Goal: Task Accomplishment & Management: Manage account settings

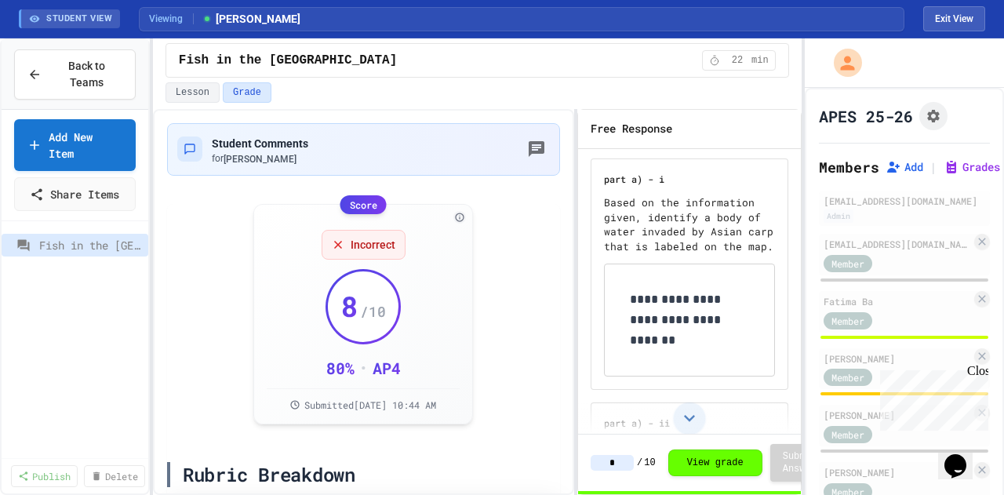
click at [469, 145] on div "Student Comments for [PERSON_NAME]" at bounding box center [363, 149] width 372 height 32
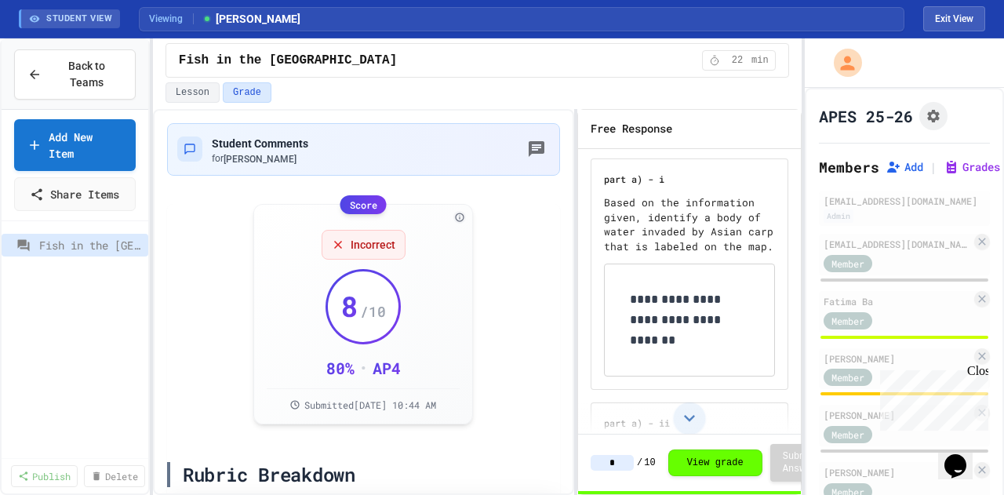
click at [962, 172] on button "Grades" at bounding box center [971, 167] width 56 height 16
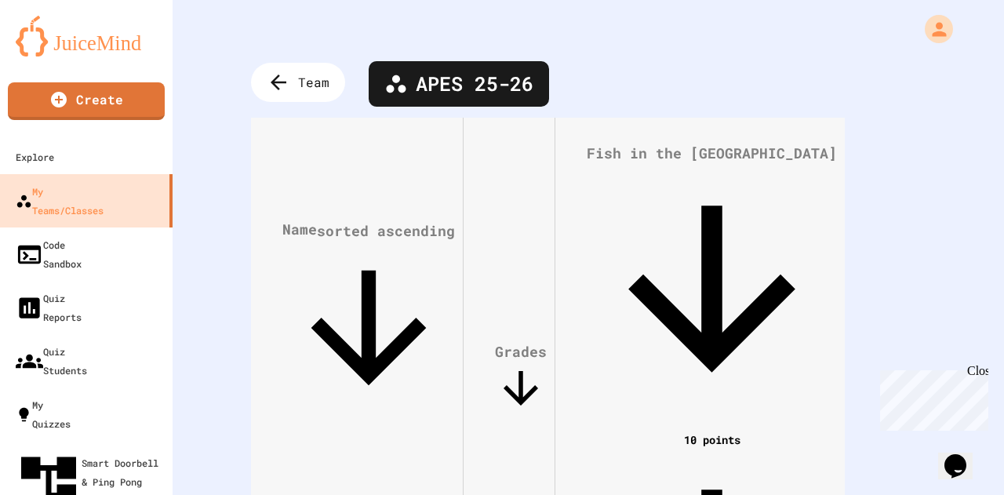
click at [530, 90] on span "APES 25-26" at bounding box center [475, 84] width 118 height 30
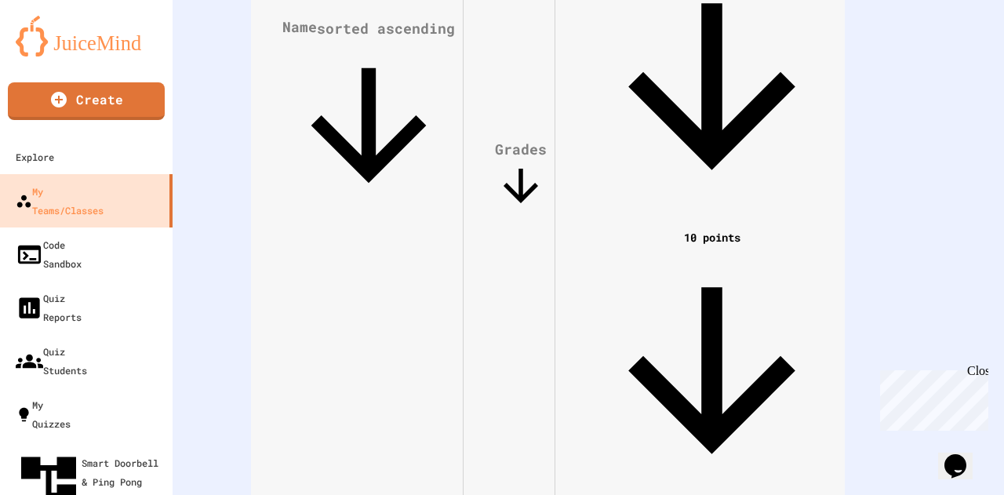
scroll to position [204, 0]
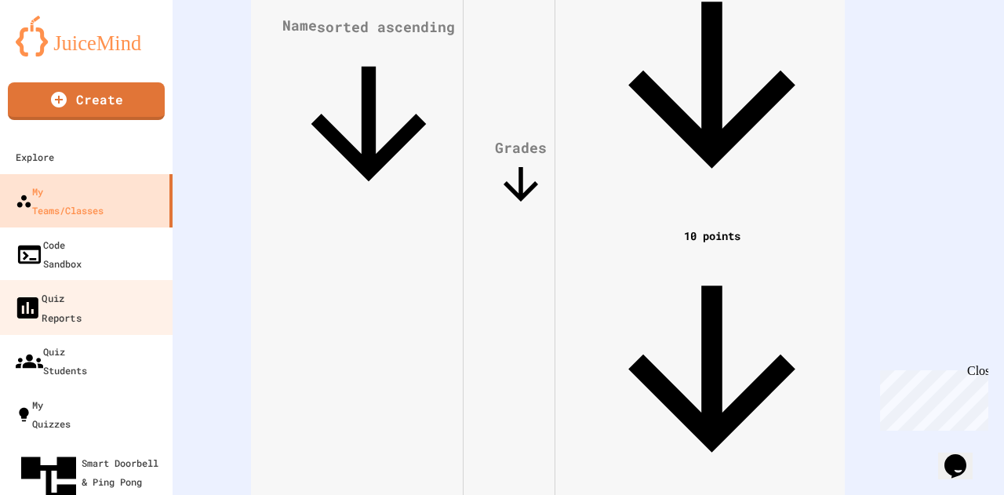
click at [82, 288] on div "Quiz Reports" at bounding box center [47, 307] width 68 height 38
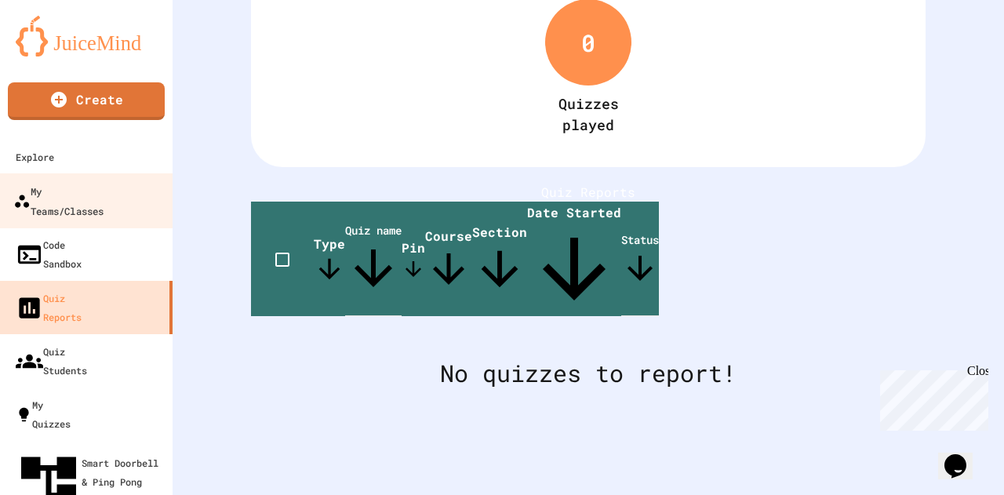
click at [104, 198] on div "My Teams/Classes" at bounding box center [58, 200] width 90 height 38
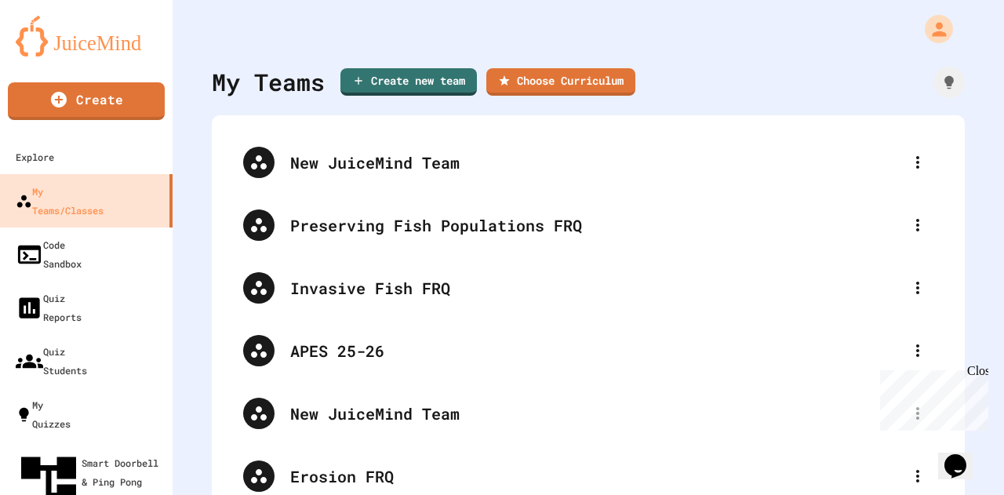
click at [535, 170] on div "New JuiceMind Team" at bounding box center [596, 163] width 612 height 24
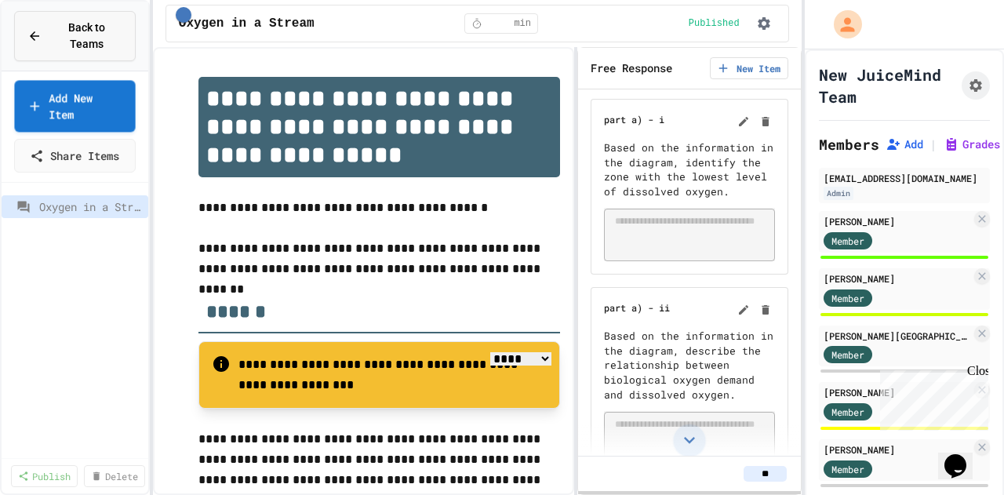
click at [91, 31] on span "Back to Teams" at bounding box center [86, 36] width 71 height 33
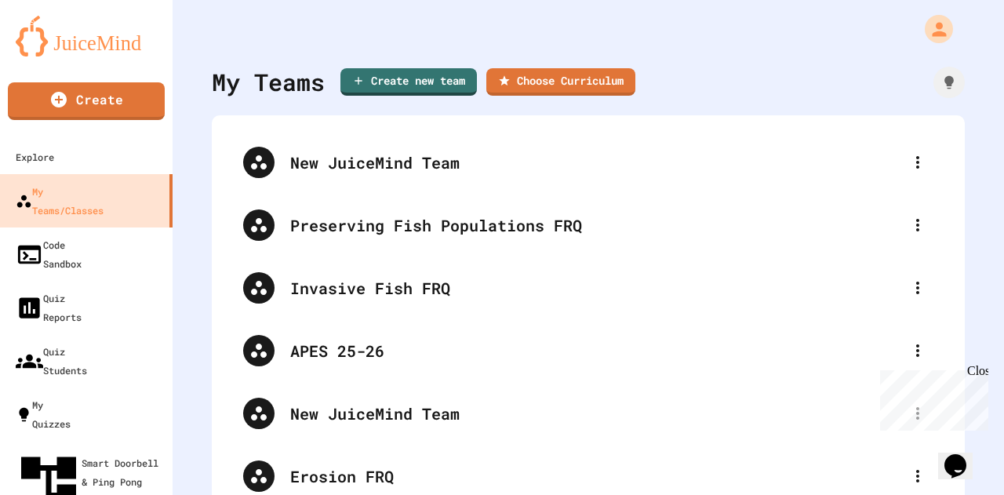
click at [345, 358] on div "APES 25-26" at bounding box center [596, 351] width 612 height 24
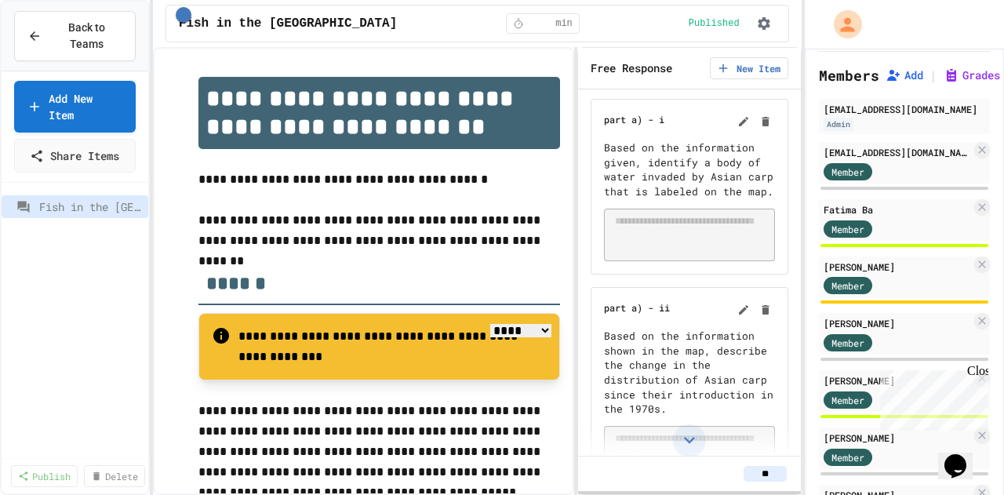
scroll to position [78, 0]
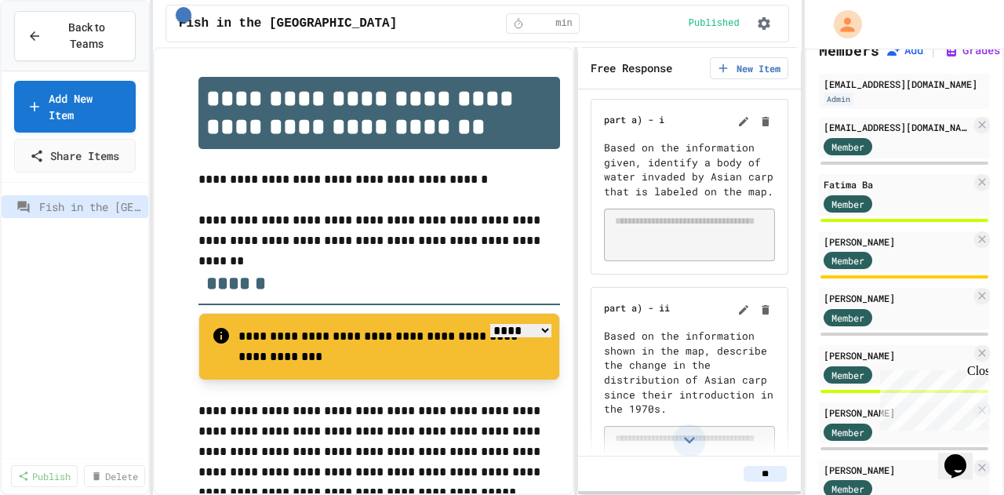
click at [874, 132] on div "[EMAIL_ADDRESS][DOMAIN_NAME]" at bounding box center [896, 127] width 147 height 14
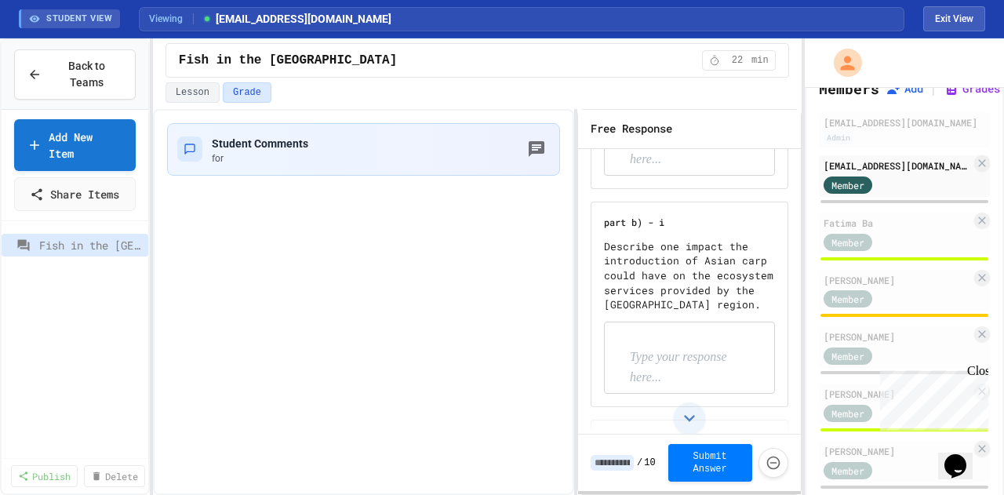
click at [908, 218] on div "Fatima Ba" at bounding box center [896, 223] width 147 height 14
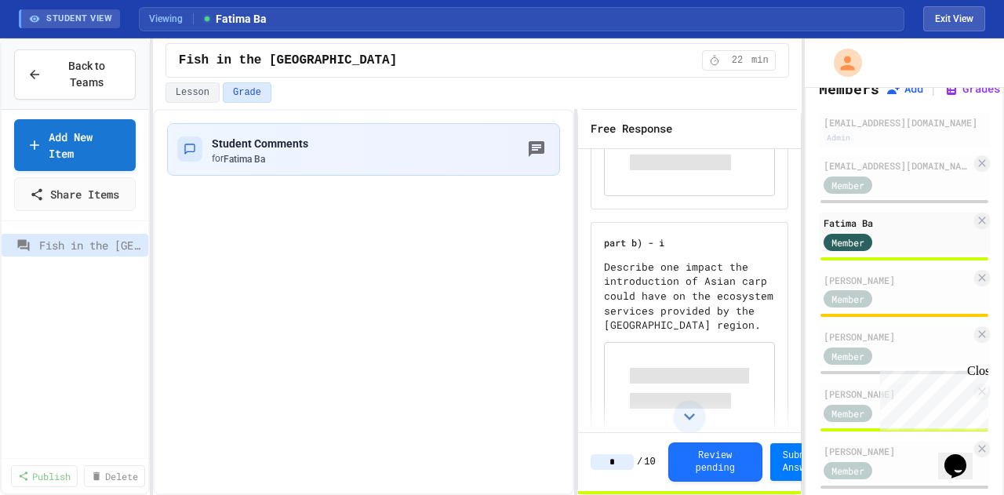
scroll to position [392, 0]
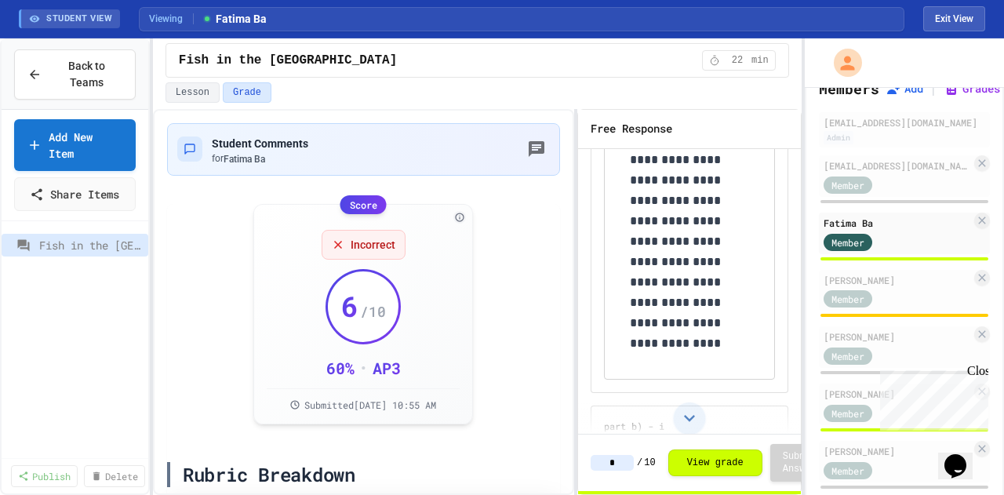
click at [877, 284] on div "[PERSON_NAME]" at bounding box center [896, 280] width 147 height 14
type input "*"
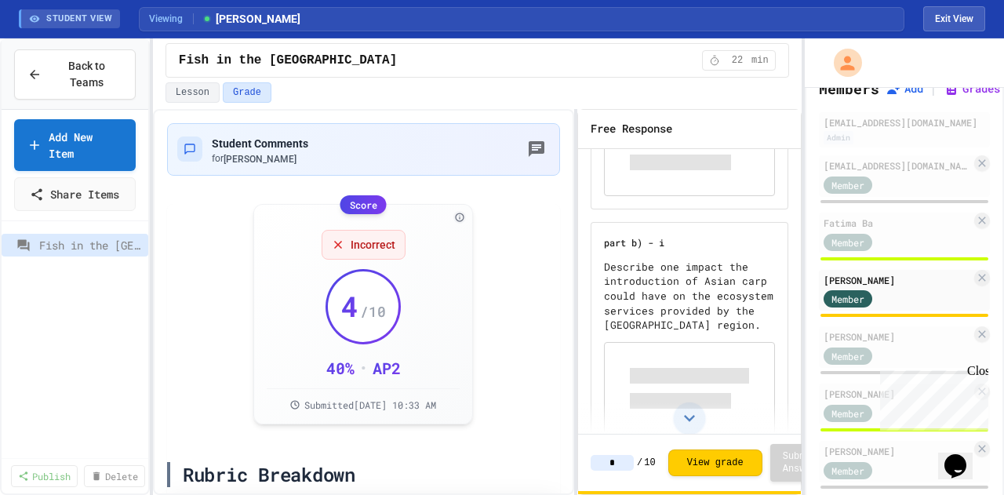
scroll to position [392, 0]
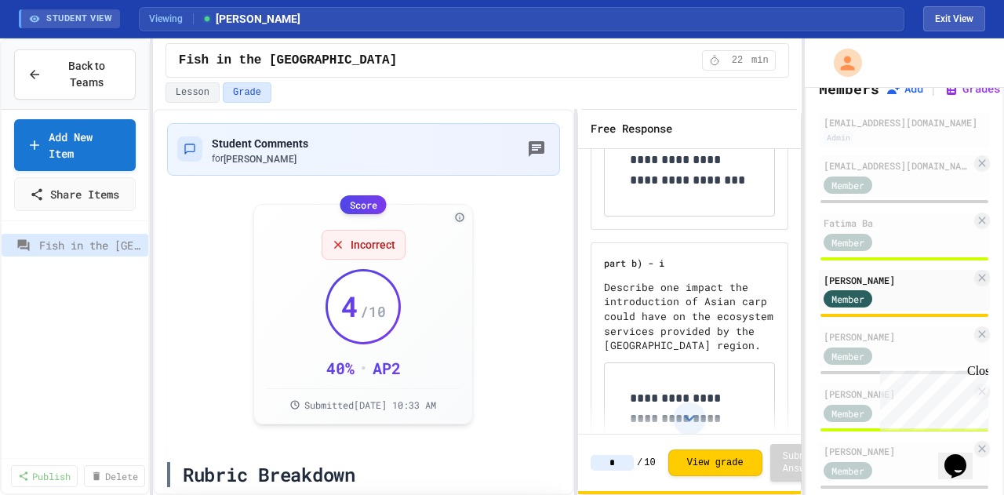
click at [869, 365] on div "[PERSON_NAME] Member" at bounding box center [904, 347] width 171 height 42
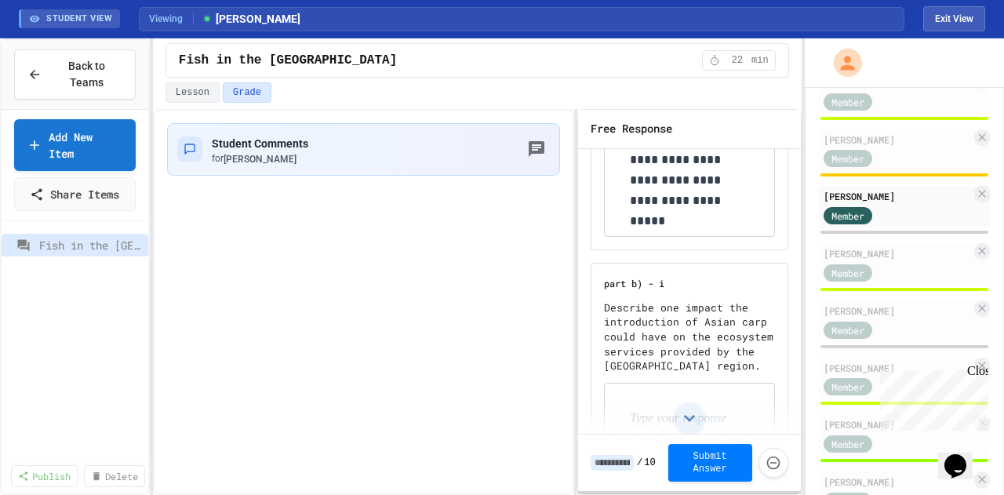
scroll to position [157, 0]
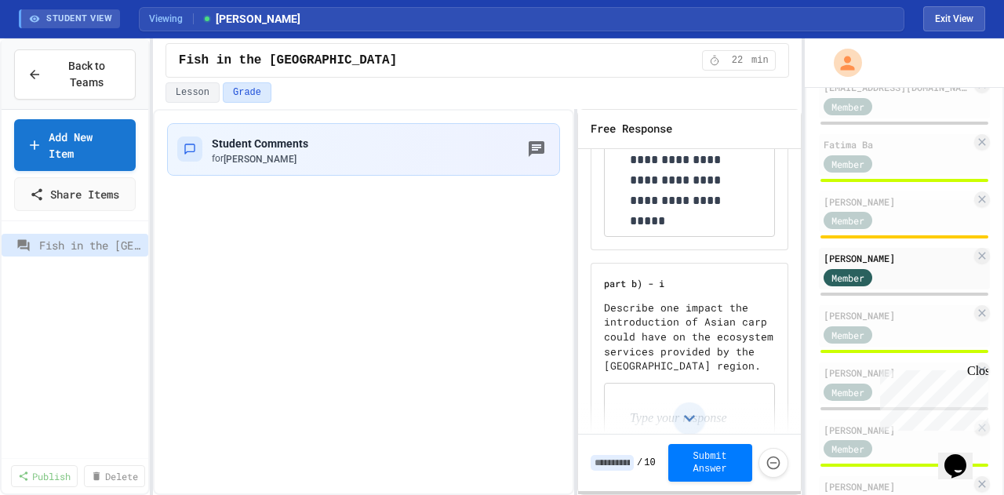
click at [873, 314] on div "[PERSON_NAME]" at bounding box center [896, 315] width 147 height 14
type input "*"
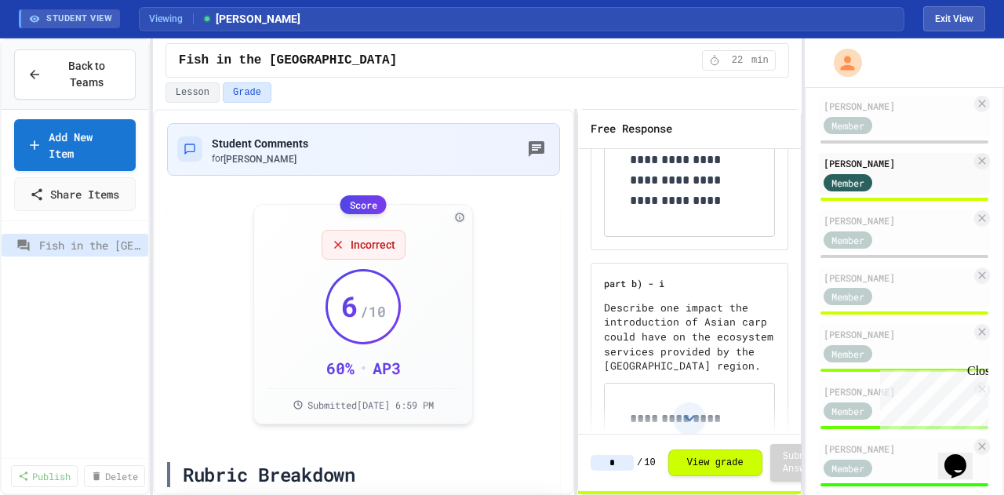
scroll to position [314, 0]
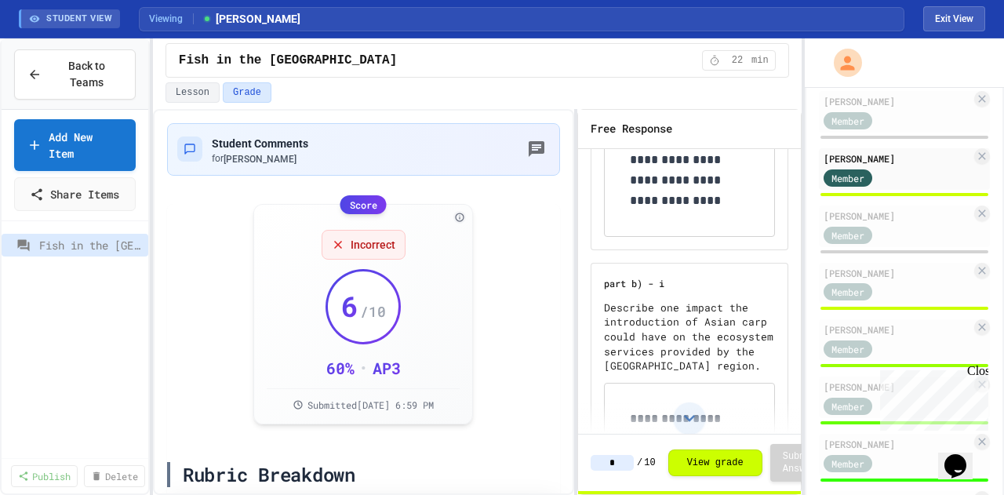
click at [864, 212] on div "[PERSON_NAME]" at bounding box center [896, 216] width 147 height 14
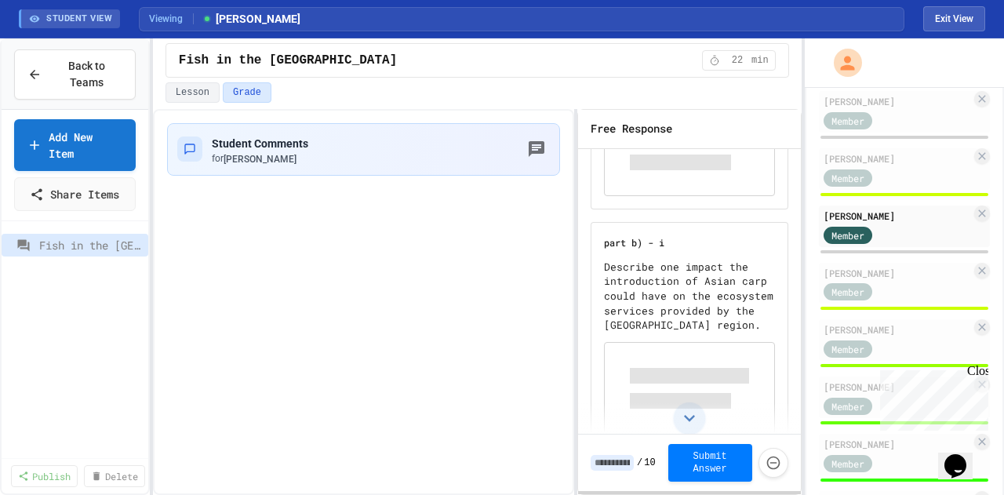
scroll to position [392, 0]
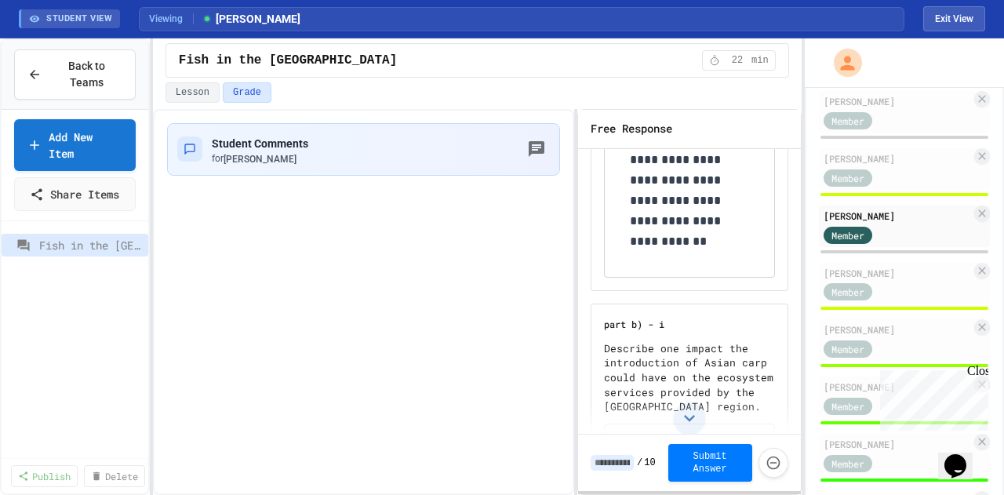
click at [875, 281] on div "Member" at bounding box center [862, 291] width 78 height 20
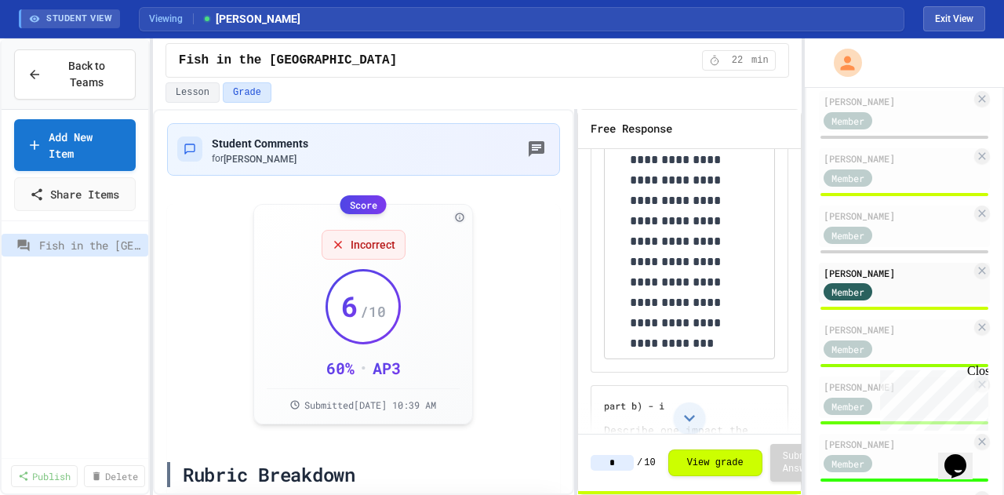
scroll to position [392, 0]
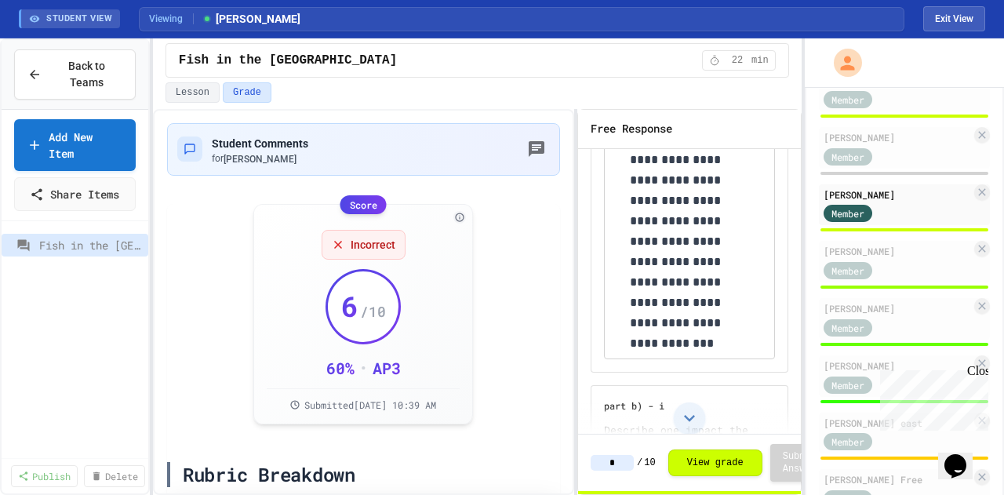
click at [884, 245] on div "[PERSON_NAME]" at bounding box center [896, 251] width 147 height 14
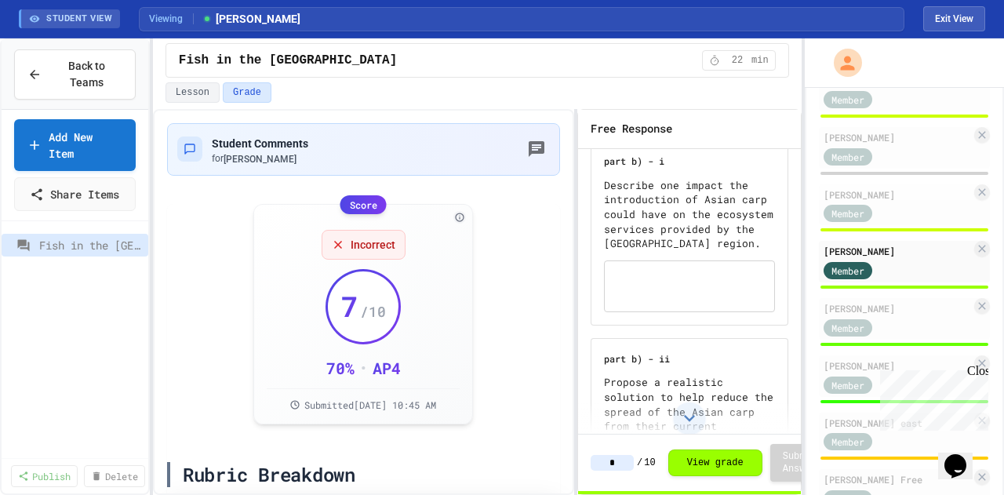
click at [876, 333] on div "Member" at bounding box center [862, 327] width 78 height 20
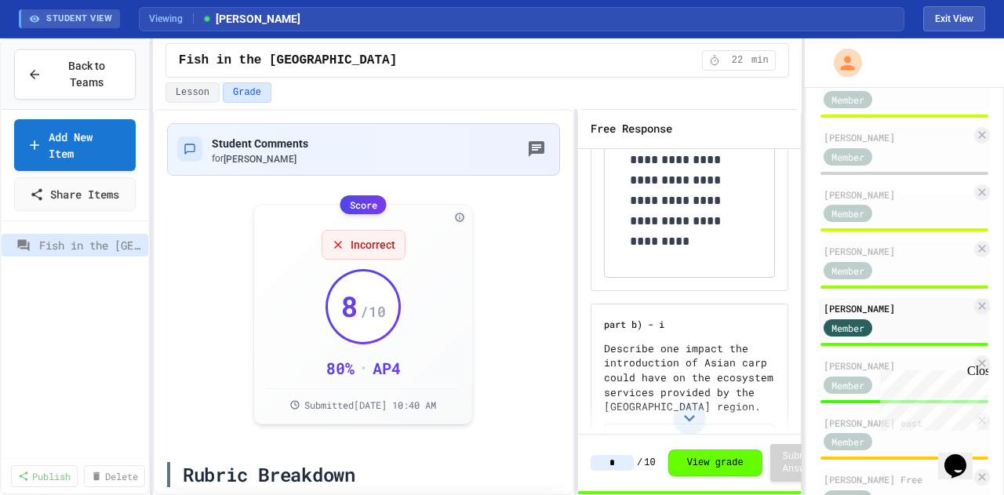
scroll to position [470, 0]
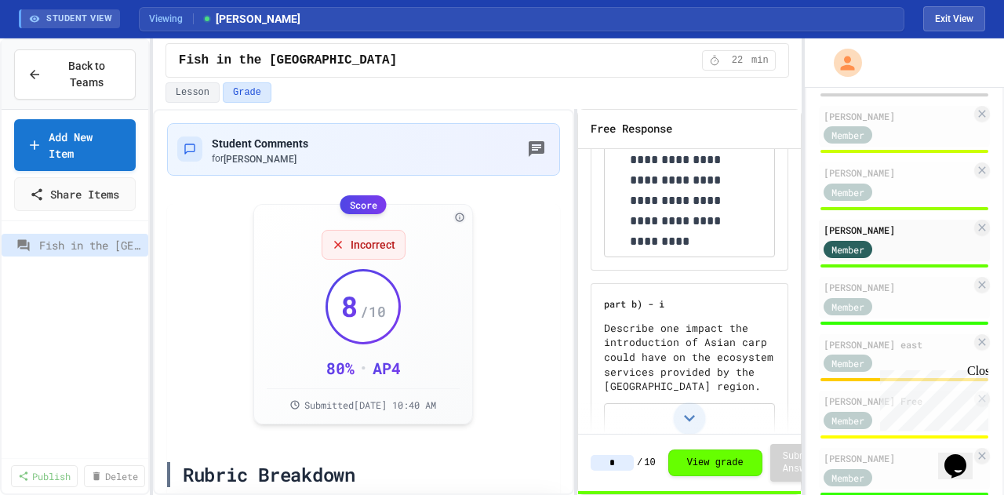
click at [881, 288] on div "[PERSON_NAME]" at bounding box center [896, 287] width 147 height 14
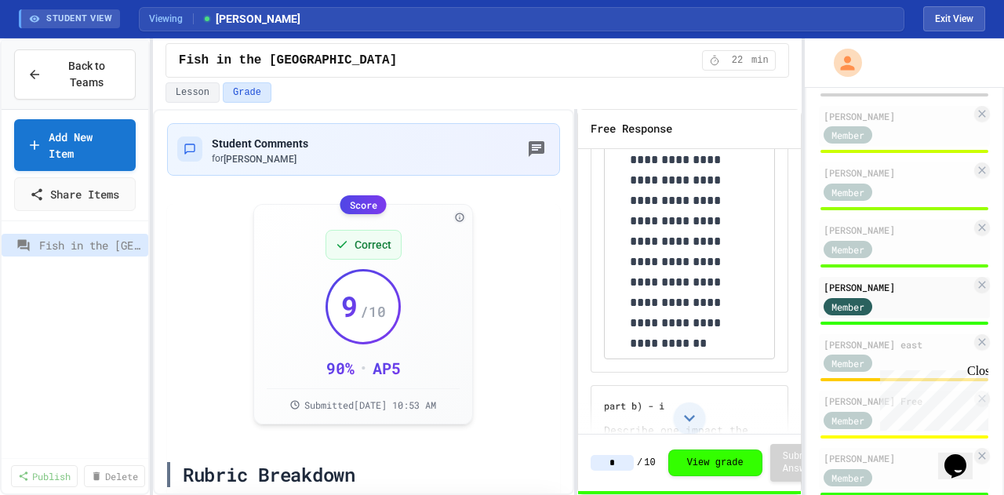
click at [875, 340] on div "[PERSON_NAME] east" at bounding box center [896, 344] width 147 height 14
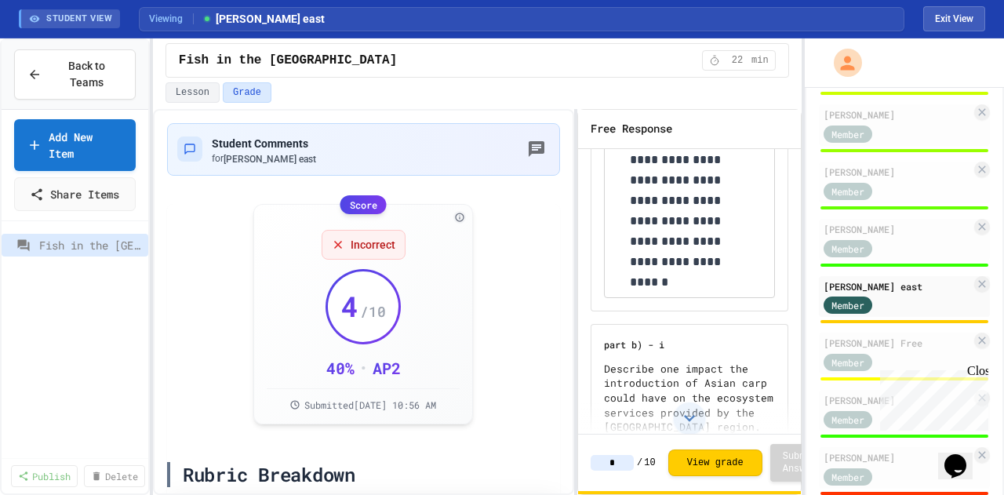
scroll to position [549, 0]
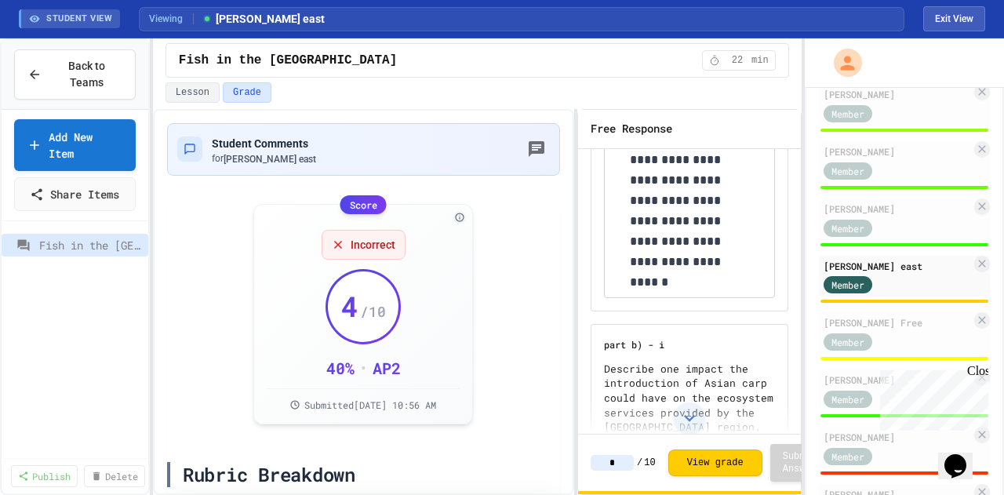
click at [877, 319] on div "[PERSON_NAME] Free" at bounding box center [896, 322] width 147 height 14
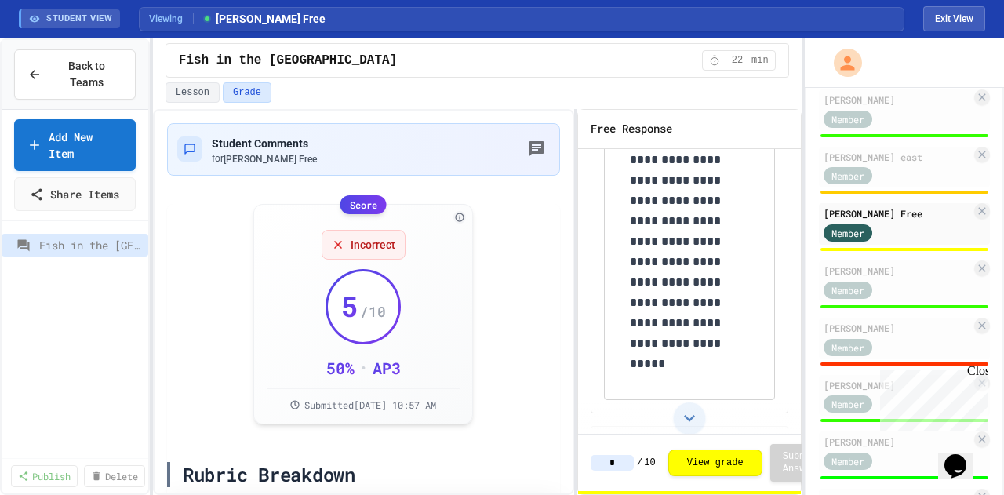
scroll to position [706, 0]
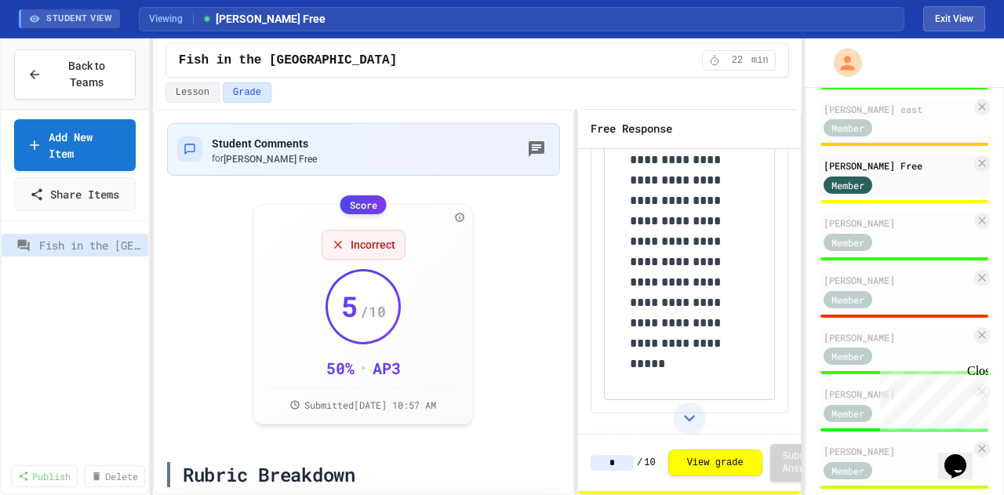
click at [886, 236] on div "Member" at bounding box center [862, 241] width 78 height 20
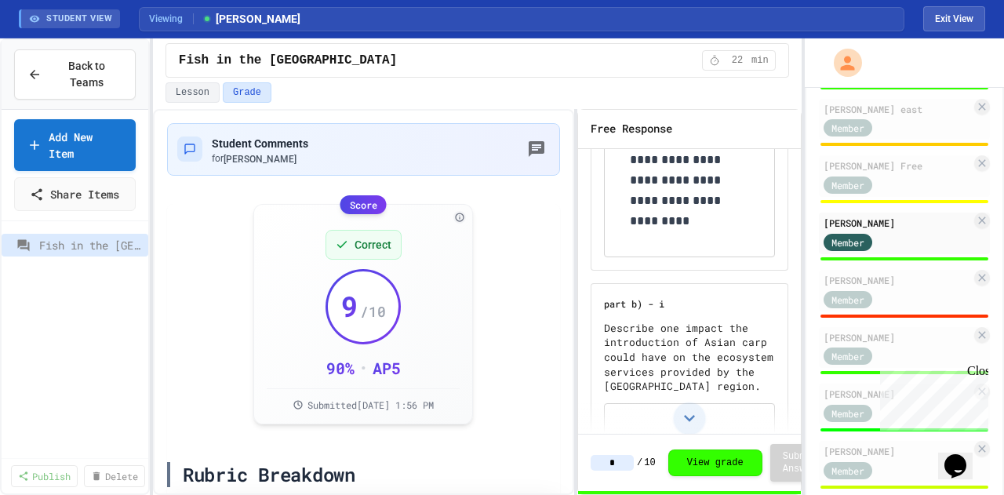
click at [873, 299] on div "Member" at bounding box center [862, 299] width 78 height 20
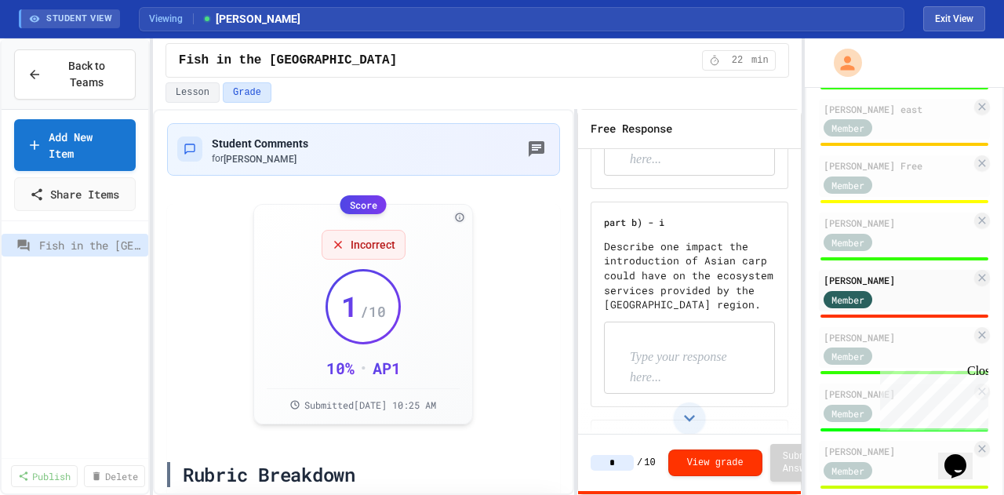
scroll to position [784, 0]
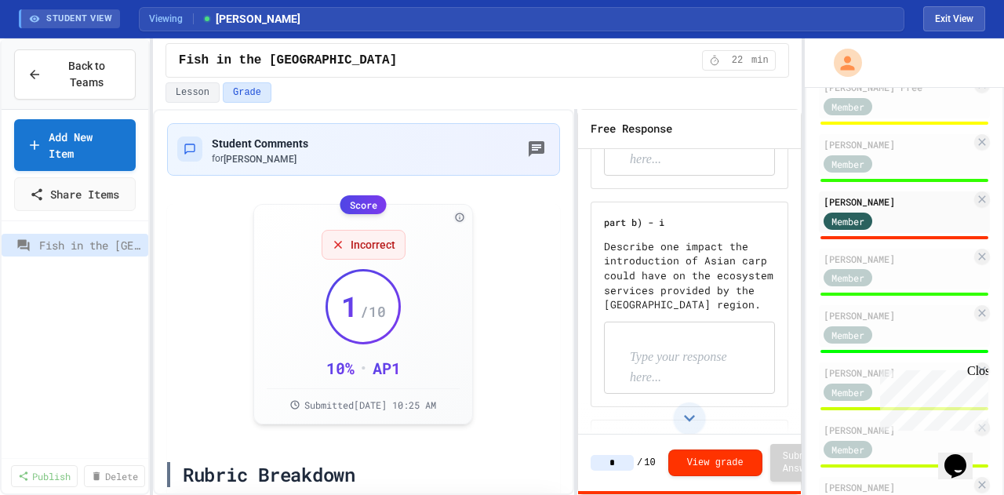
click at [881, 278] on div "Member" at bounding box center [862, 277] width 78 height 20
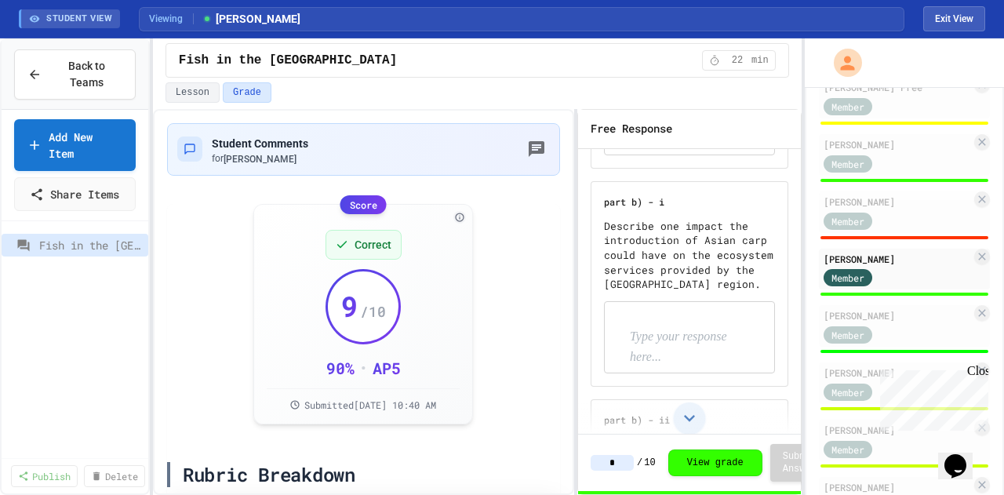
scroll to position [392, 0]
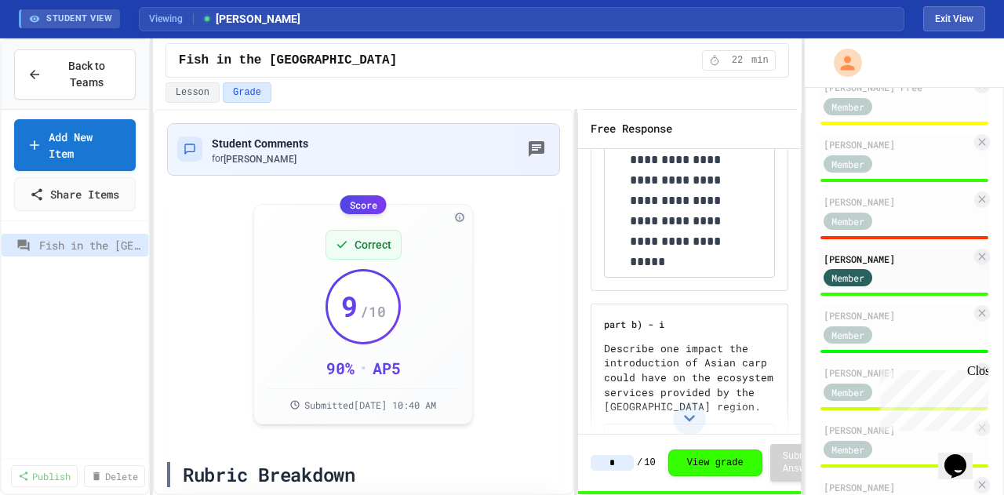
click at [868, 336] on div "Member" at bounding box center [847, 334] width 49 height 17
click at [880, 316] on div "[PERSON_NAME]" at bounding box center [896, 315] width 147 height 14
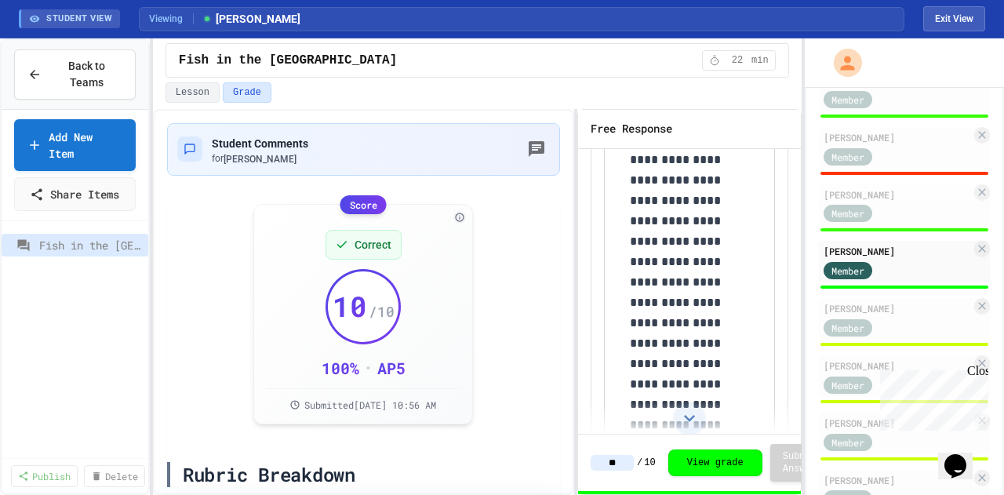
scroll to position [863, 0]
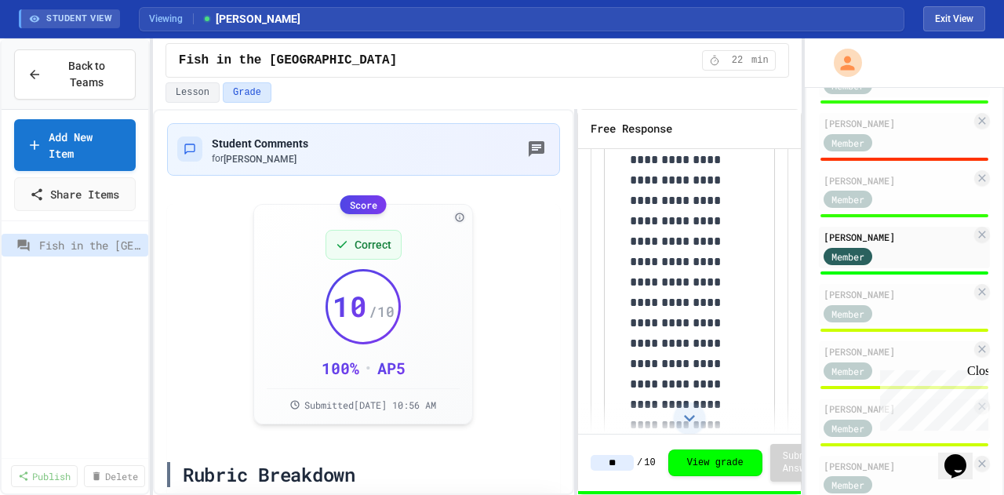
click at [884, 299] on div "[PERSON_NAME]" at bounding box center [896, 294] width 147 height 14
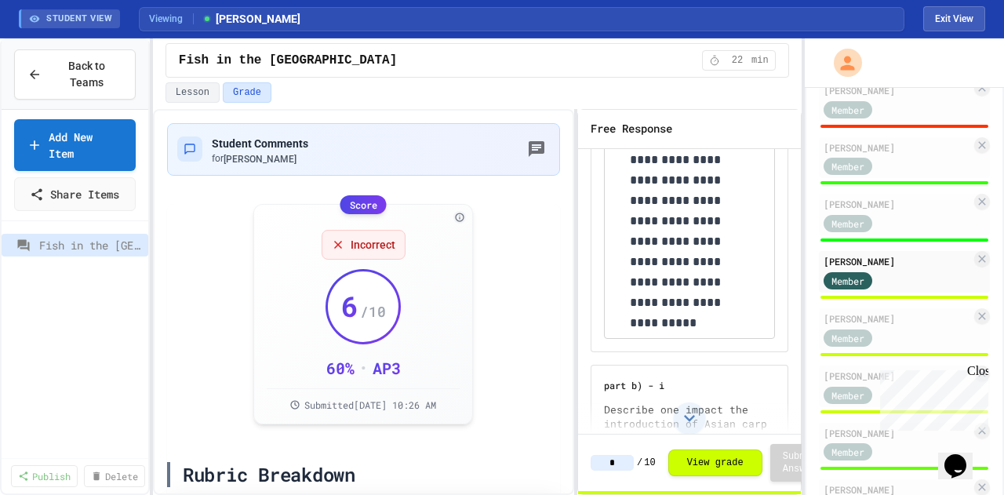
scroll to position [941, 0]
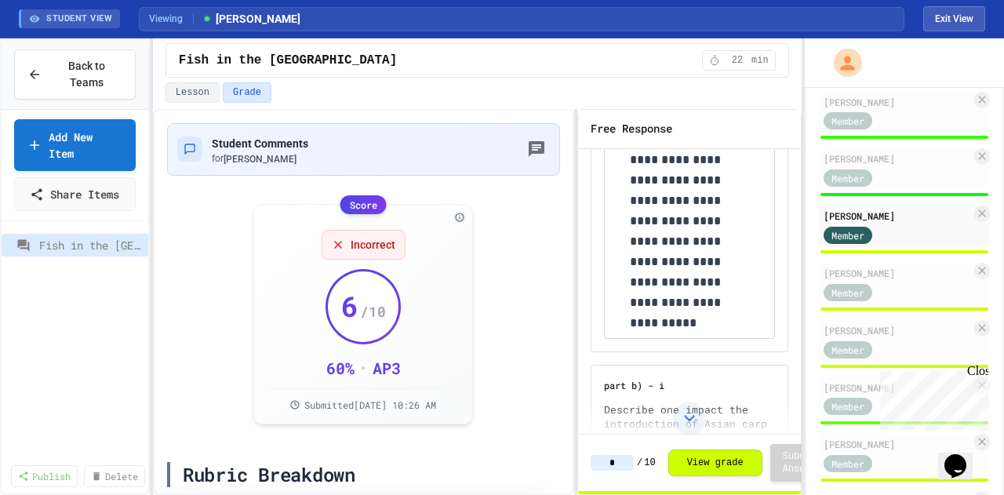
click at [898, 263] on div "[PERSON_NAME] Member" at bounding box center [904, 284] width 171 height 42
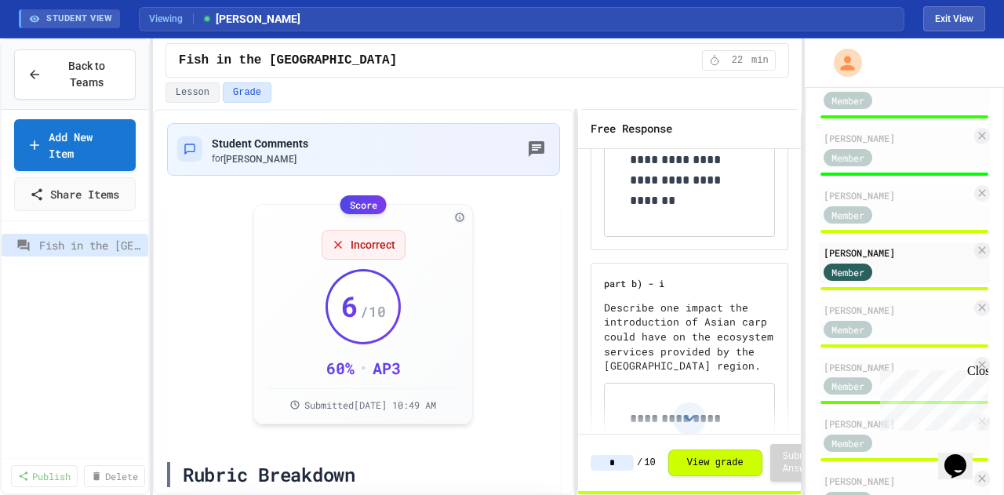
scroll to position [1019, 0]
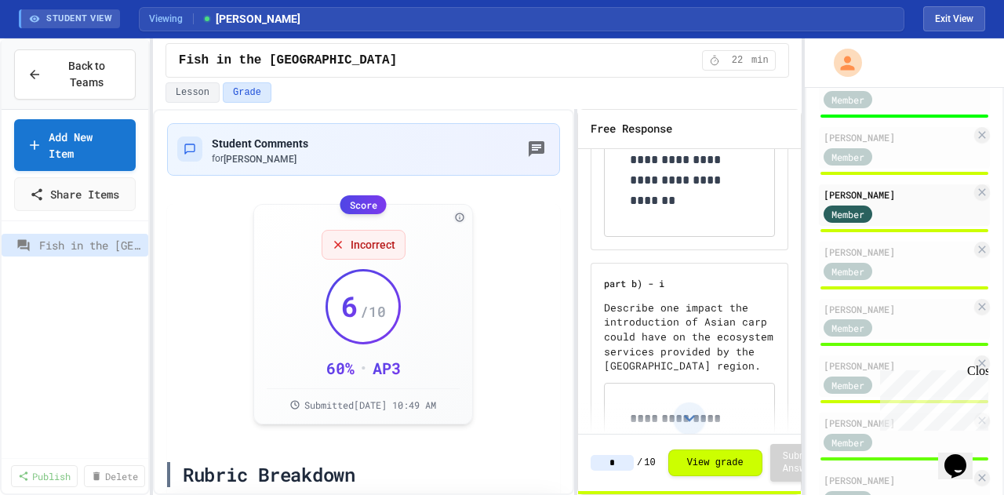
click at [898, 263] on div "Member" at bounding box center [862, 270] width 78 height 20
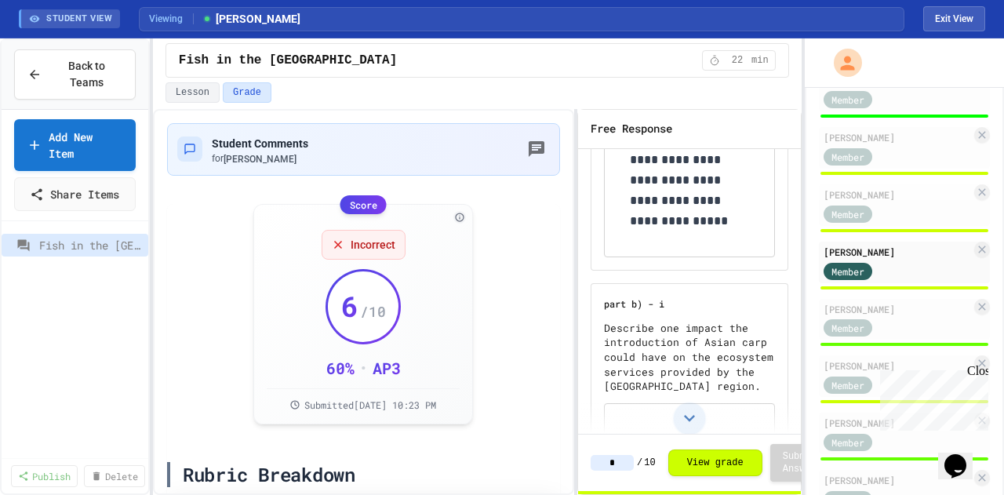
scroll to position [1098, 0]
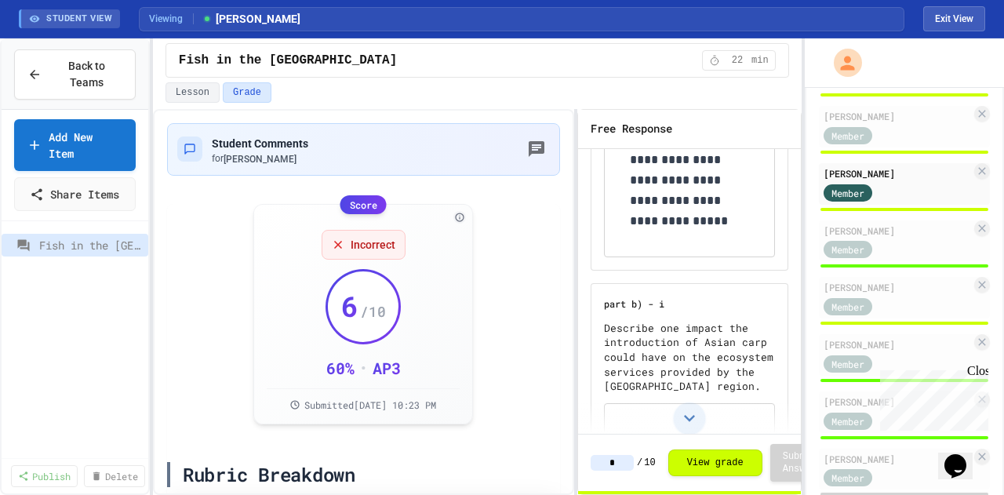
click at [903, 247] on div "Member" at bounding box center [896, 249] width 147 height 20
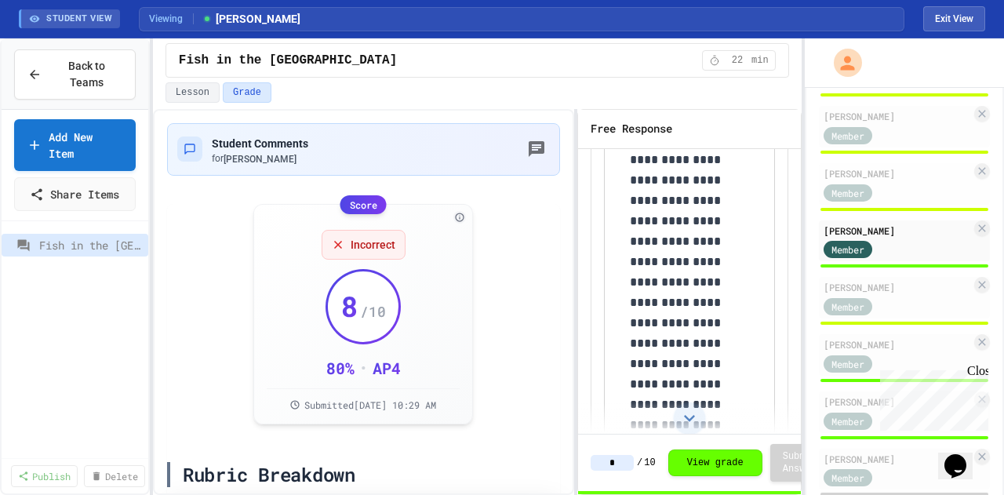
click at [895, 283] on div "[PERSON_NAME] Member" at bounding box center [904, 298] width 171 height 42
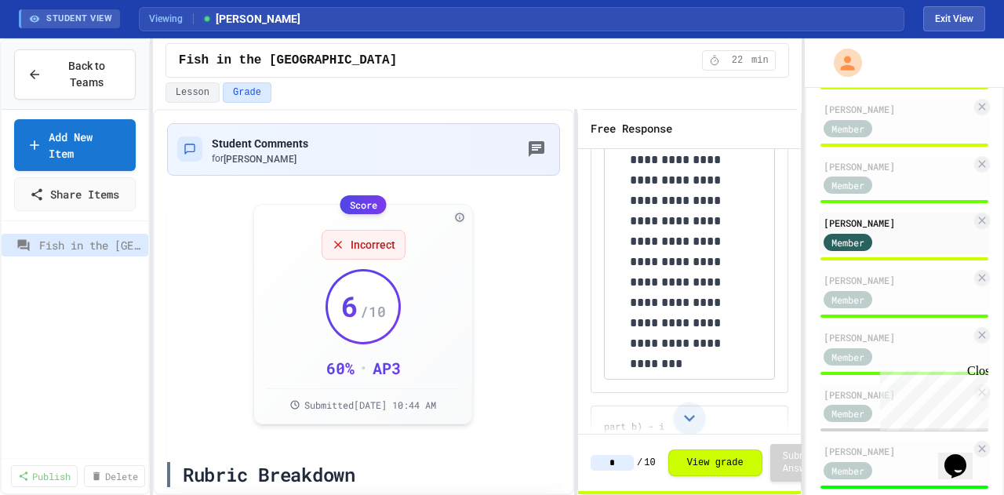
scroll to position [1176, 0]
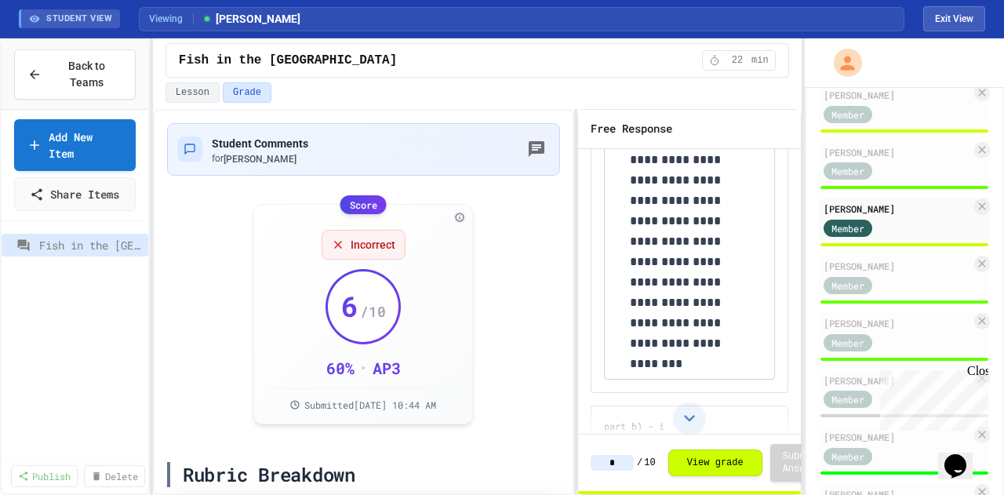
click at [899, 270] on div "[PERSON_NAME]" at bounding box center [896, 266] width 147 height 14
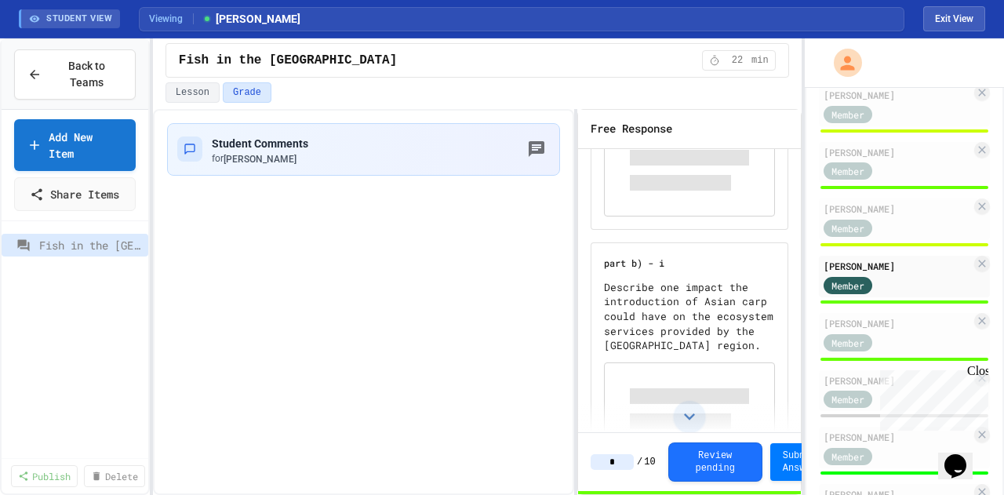
type input "*"
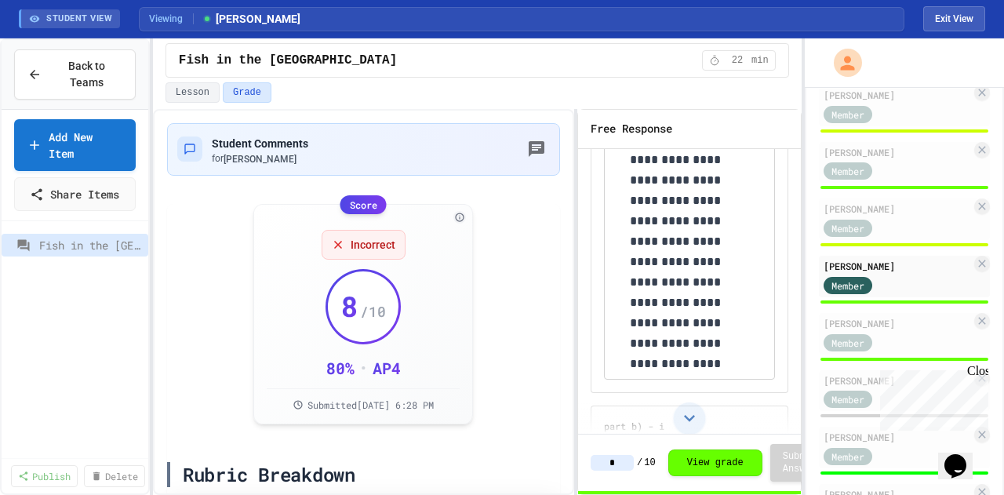
click at [892, 319] on div "[PERSON_NAME]" at bounding box center [896, 323] width 147 height 14
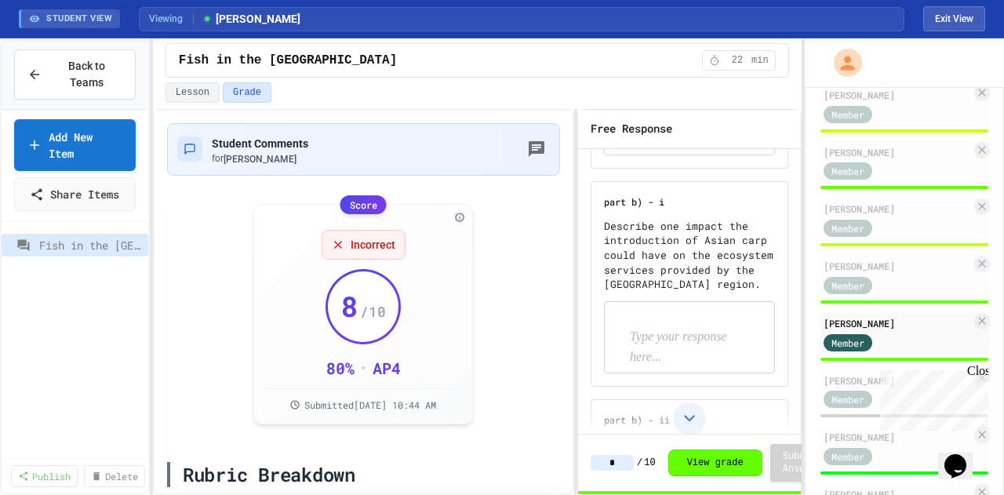
scroll to position [392, 0]
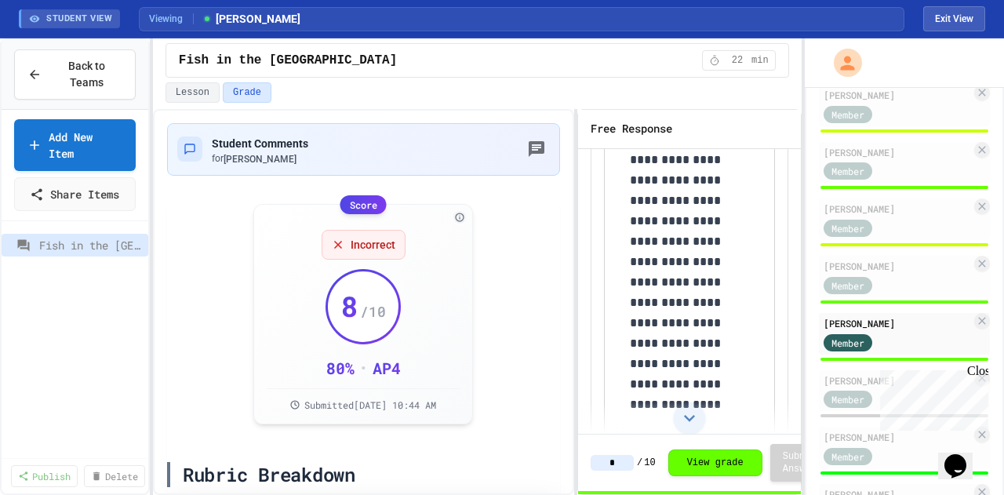
click at [885, 358] on div at bounding box center [904, 359] width 168 height 3
click at [869, 375] on div "[PERSON_NAME]" at bounding box center [896, 380] width 147 height 14
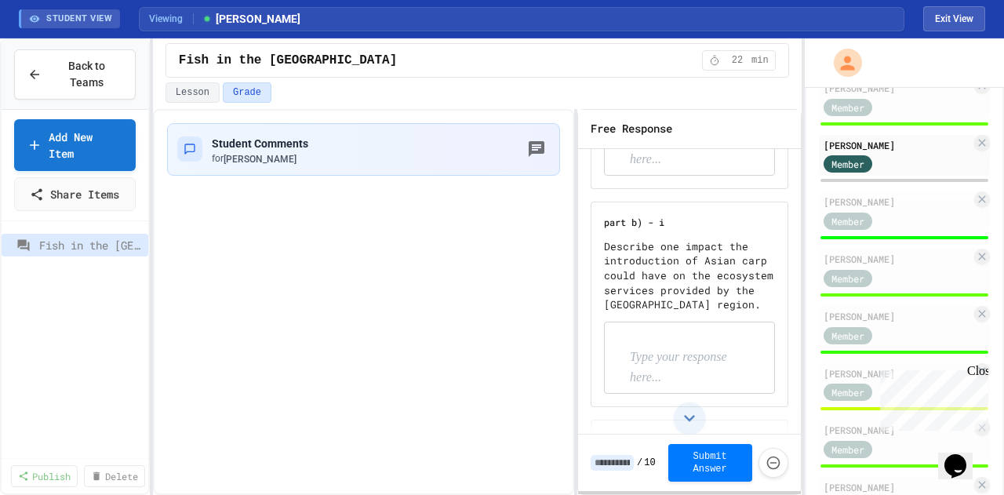
click at [909, 216] on div "Member" at bounding box center [896, 220] width 147 height 20
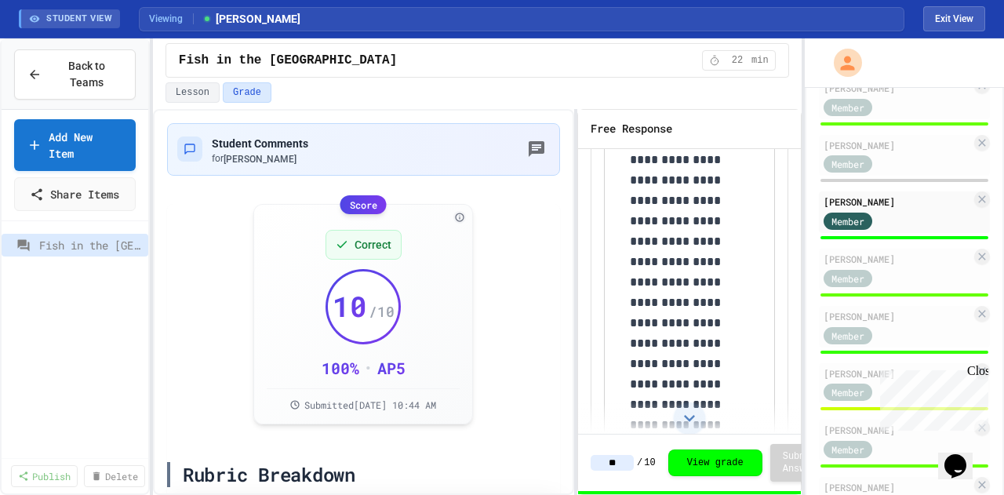
click at [901, 267] on div "Member" at bounding box center [862, 277] width 78 height 20
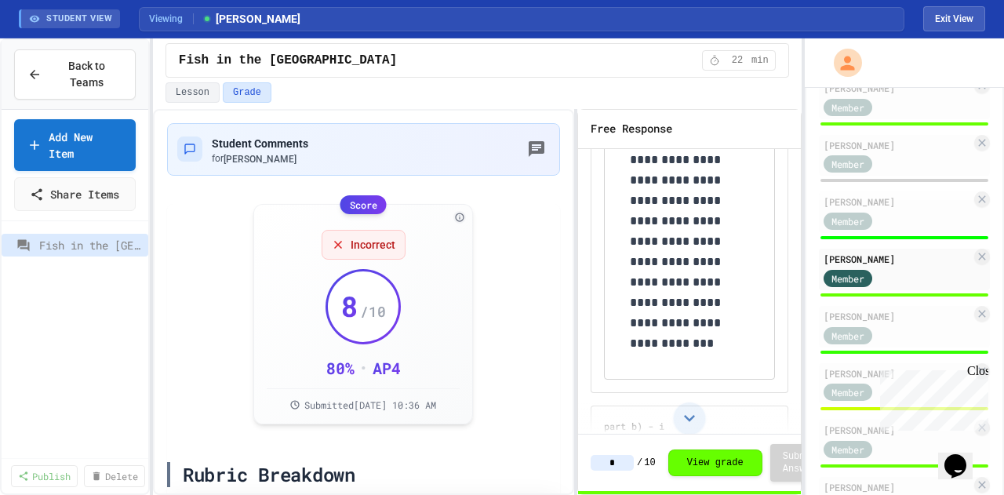
click at [892, 336] on div "Member" at bounding box center [862, 335] width 78 height 20
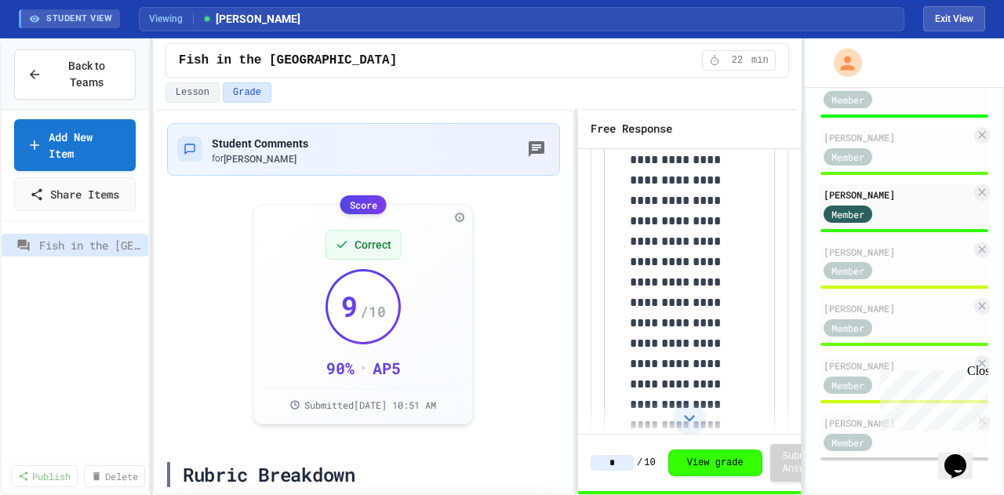
click at [905, 260] on div "Member" at bounding box center [896, 270] width 147 height 20
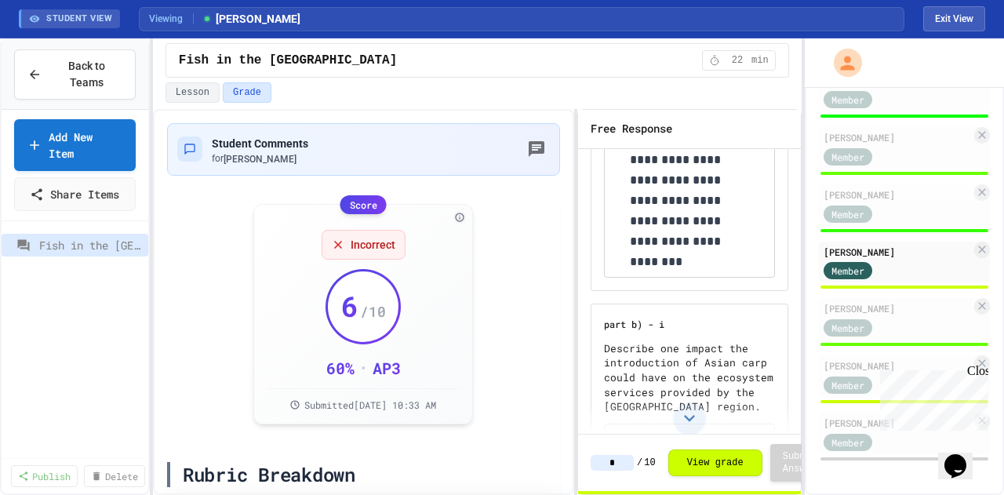
click at [888, 341] on div at bounding box center [904, 344] width 171 height 6
click at [892, 317] on div "Member" at bounding box center [862, 327] width 78 height 20
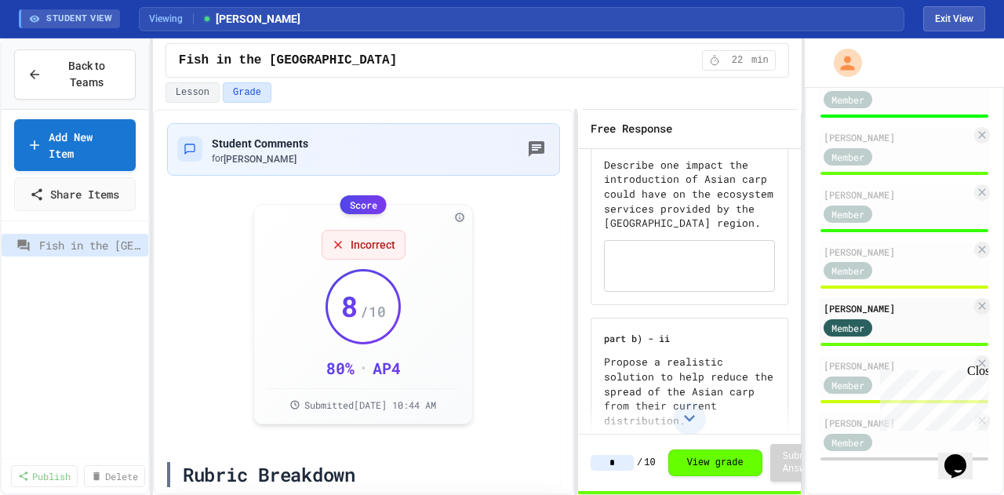
click at [891, 358] on div "[PERSON_NAME]" at bounding box center [896, 365] width 147 height 14
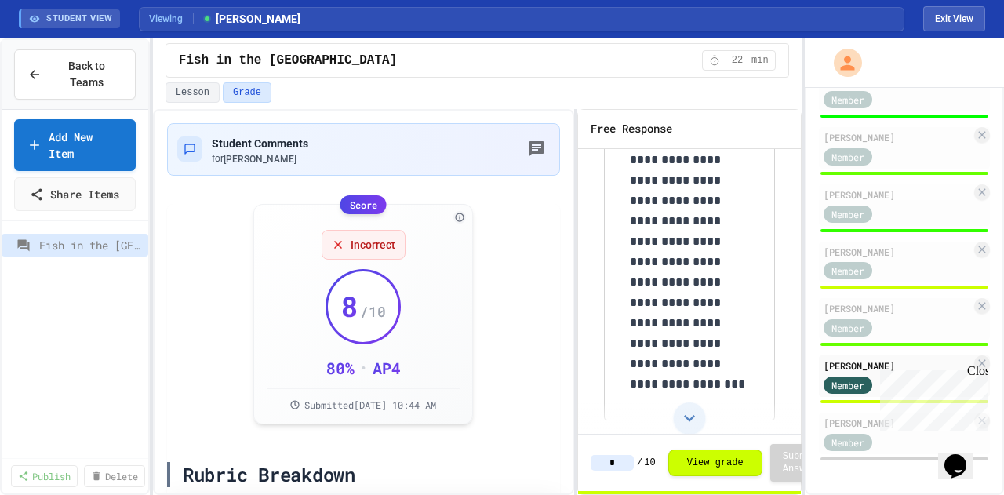
type input "*"
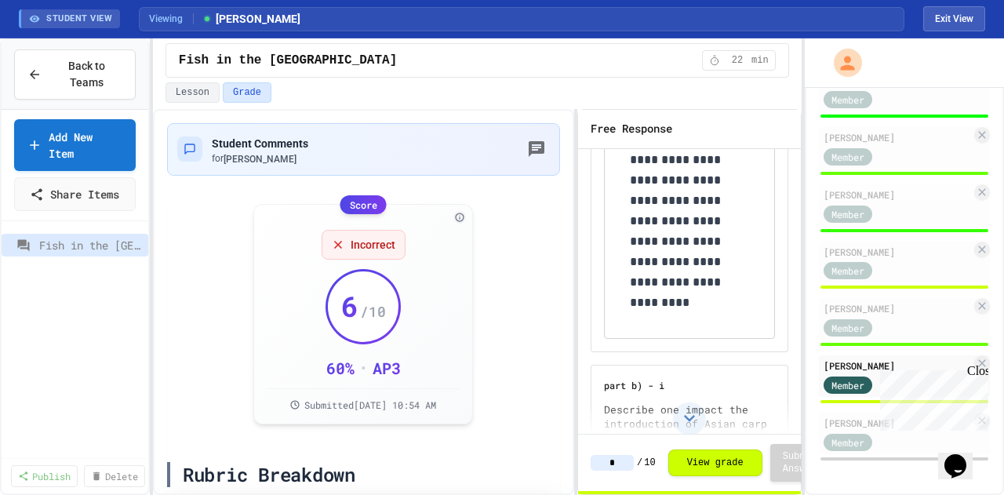
click at [977, 371] on div "Close" at bounding box center [977, 374] width 20 height 20
click at [906, 416] on div "[PERSON_NAME]" at bounding box center [896, 423] width 147 height 14
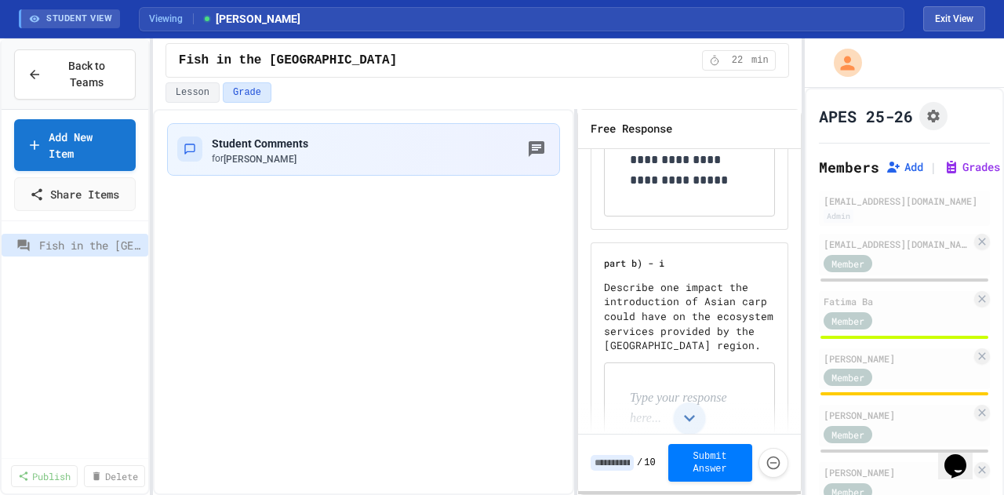
click at [889, 250] on div "[EMAIL_ADDRESS][DOMAIN_NAME] Member" at bounding box center [904, 255] width 171 height 42
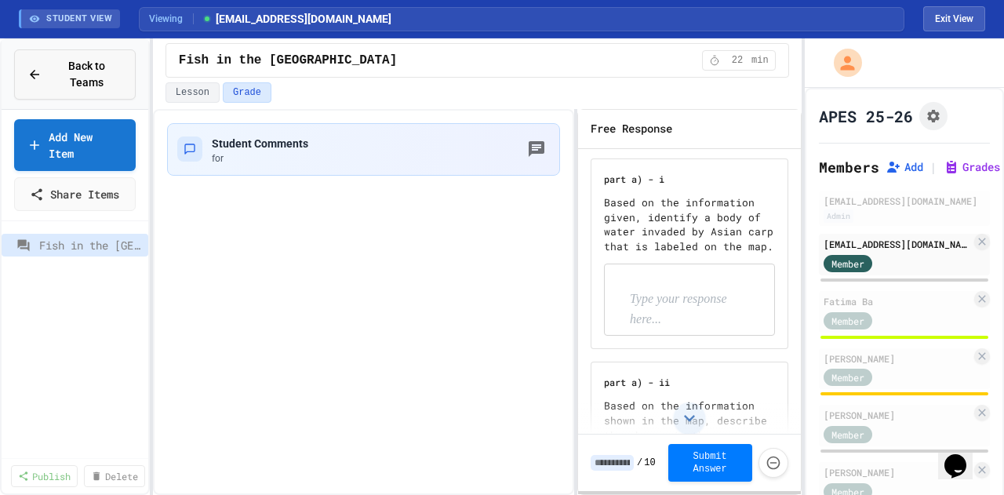
click at [70, 70] on span "Back to Teams" at bounding box center [86, 74] width 71 height 33
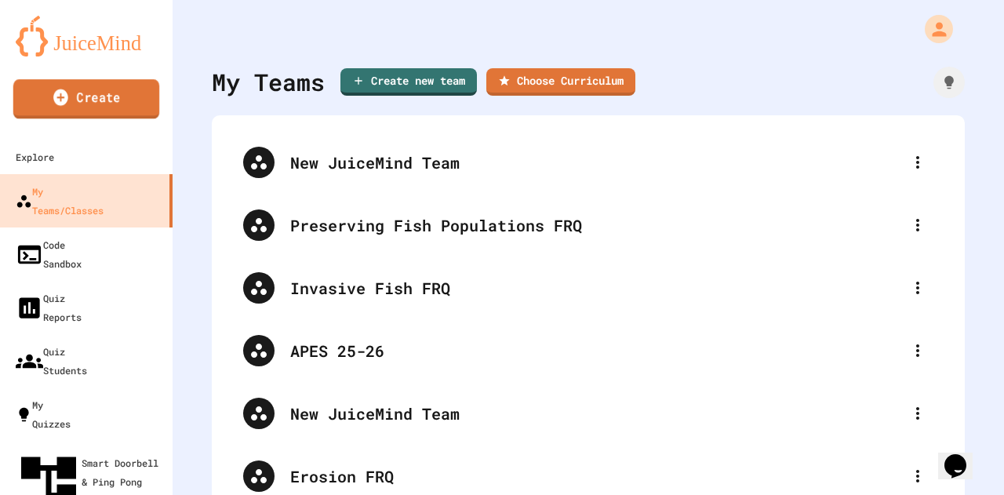
click at [118, 89] on link "Create" at bounding box center [86, 98] width 146 height 39
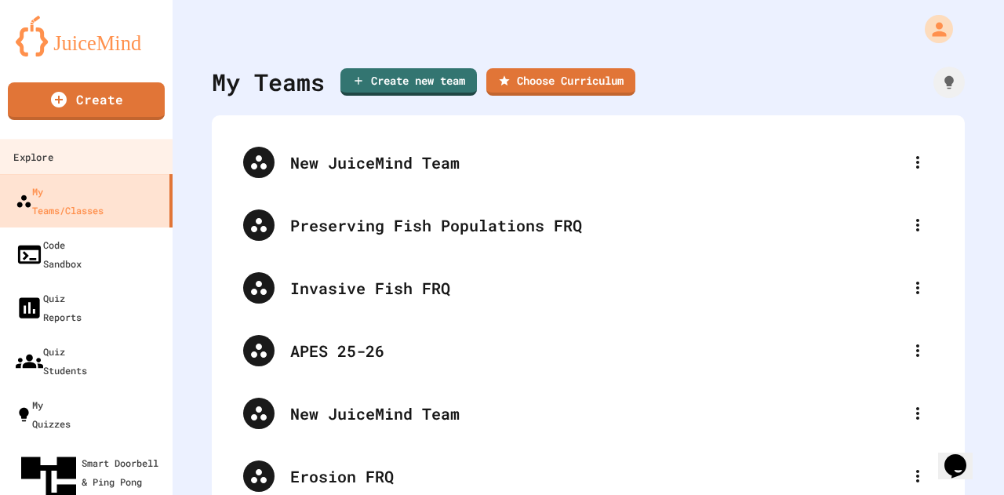
click at [118, 165] on link "Explore" at bounding box center [87, 156] width 178 height 35
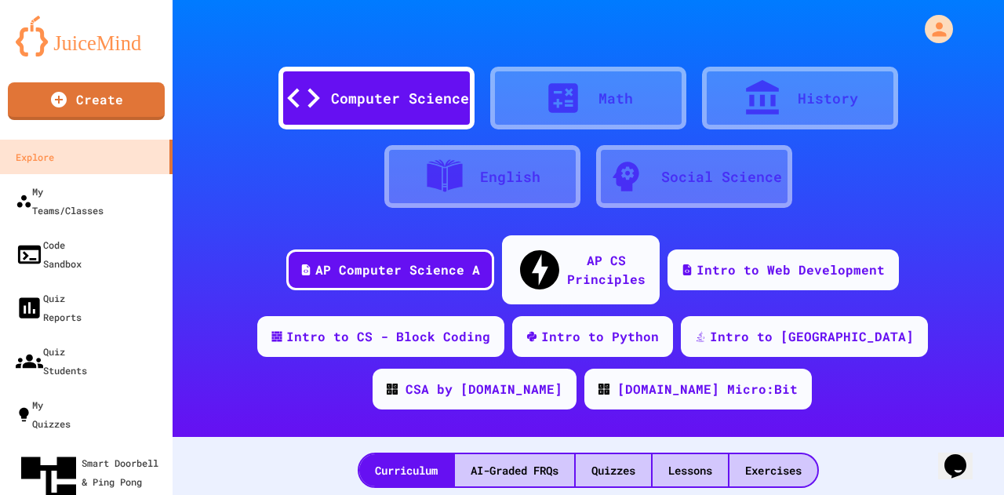
click at [731, 172] on div "Social Science" at bounding box center [721, 176] width 121 height 21
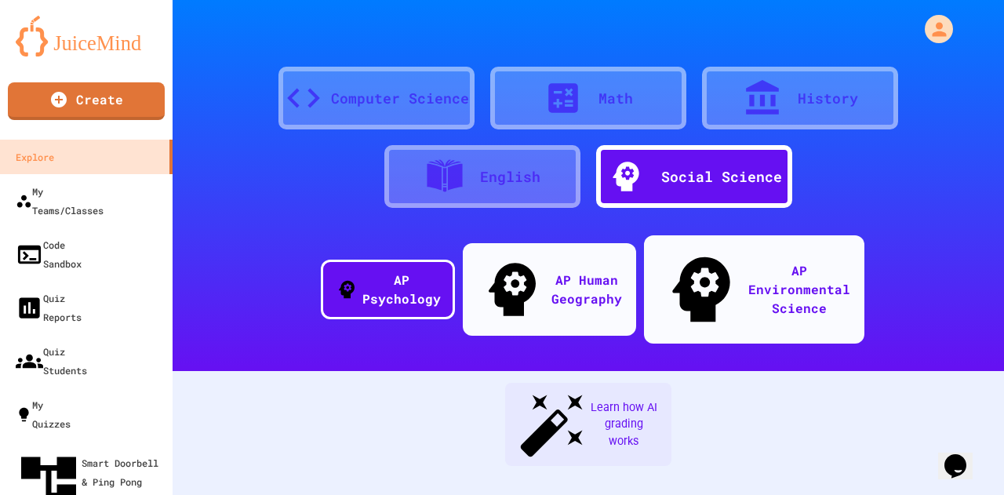
click at [748, 261] on div "AP Environmental Science" at bounding box center [799, 289] width 102 height 56
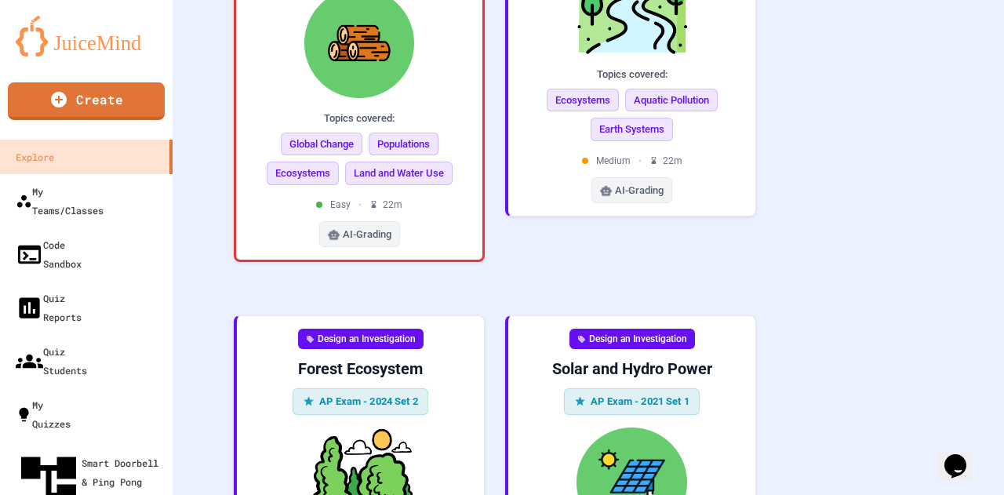
scroll to position [1255, 0]
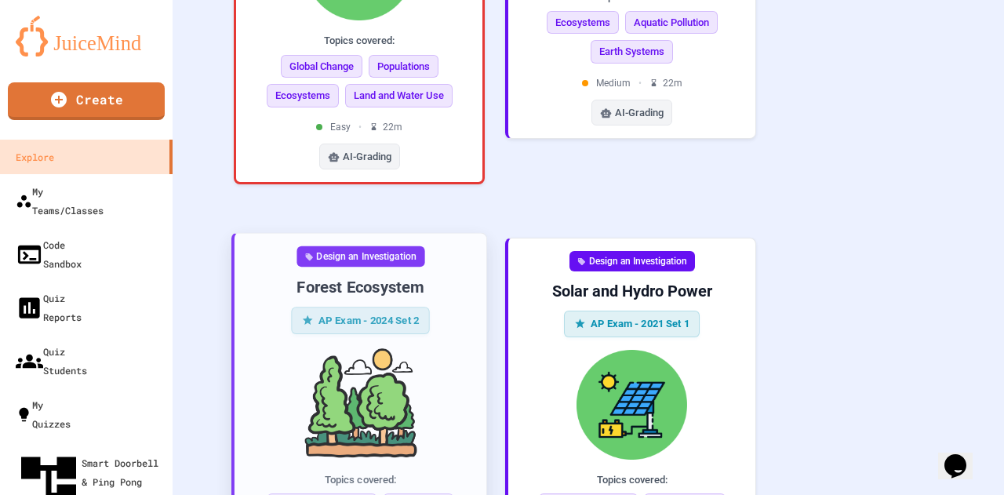
click at [348, 347] on img at bounding box center [360, 403] width 227 height 112
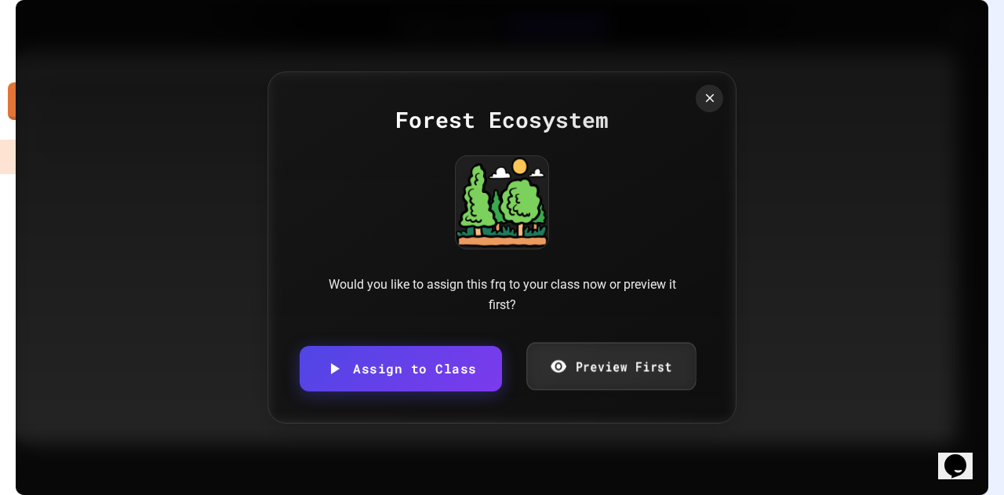
click at [645, 359] on link "Preview First" at bounding box center [610, 367] width 169 height 48
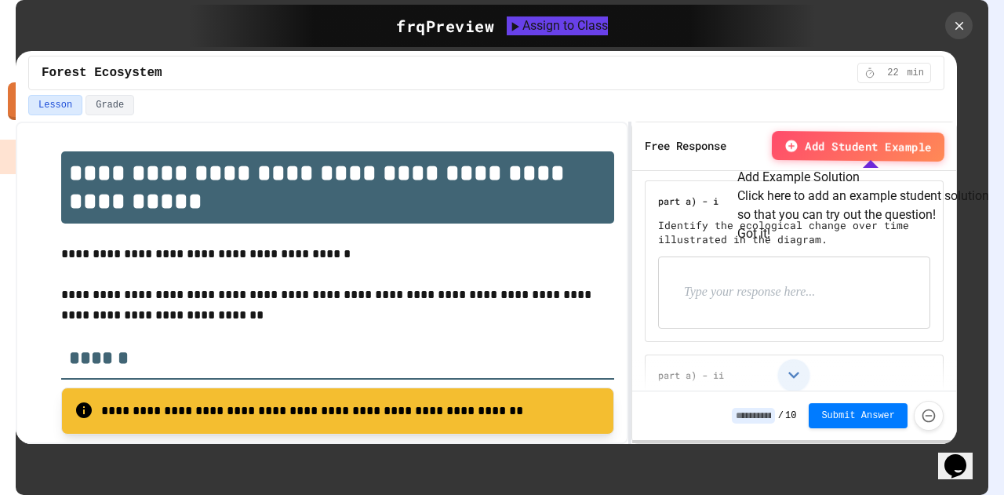
click at [770, 244] on button "Got it!" at bounding box center [753, 234] width 33 height 19
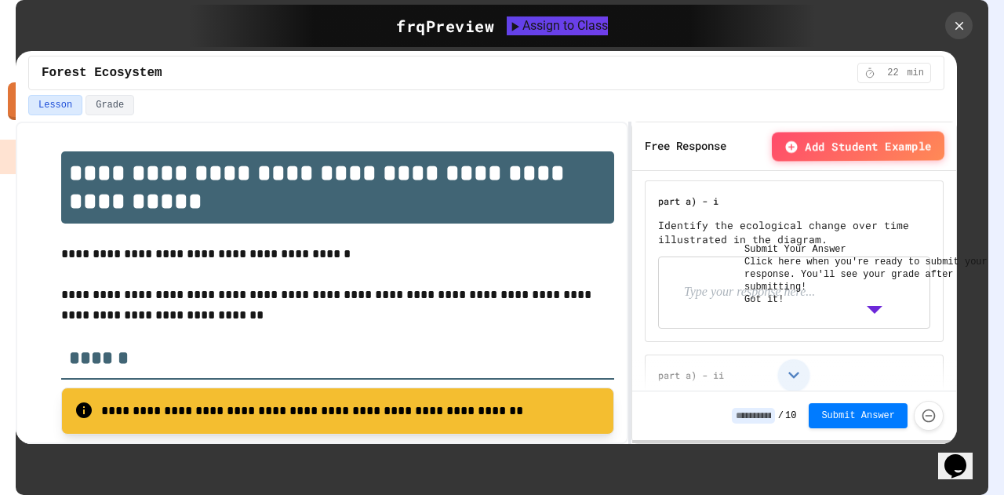
click at [783, 306] on button "Got it!" at bounding box center [763, 299] width 39 height 13
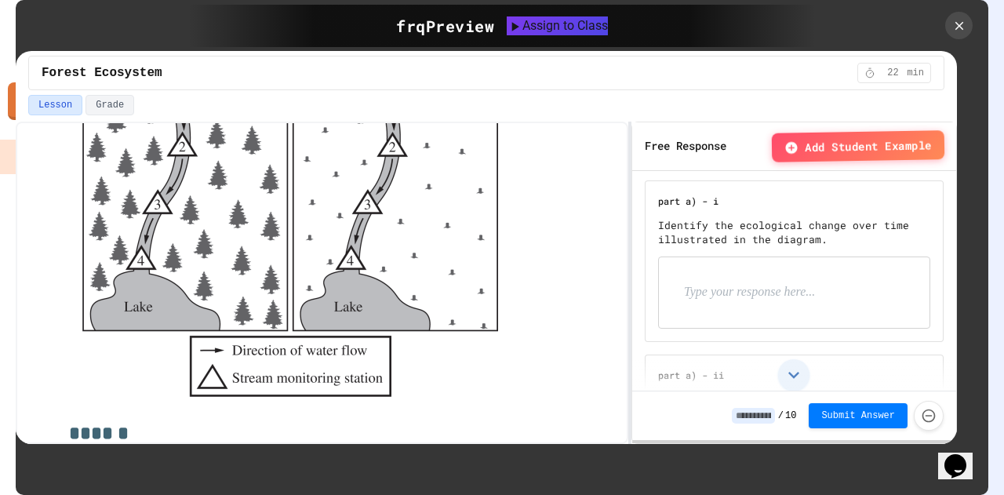
scroll to position [1255, 0]
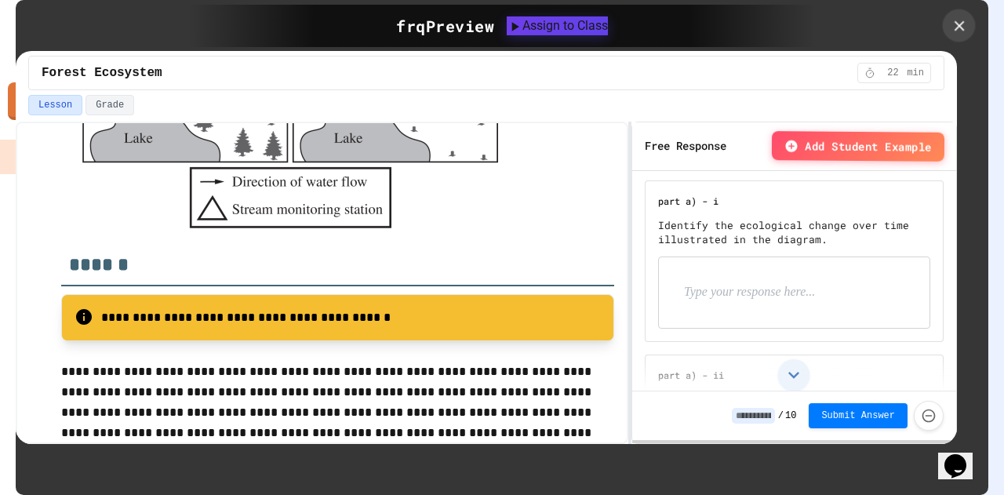
click at [961, 21] on icon at bounding box center [958, 25] width 17 height 17
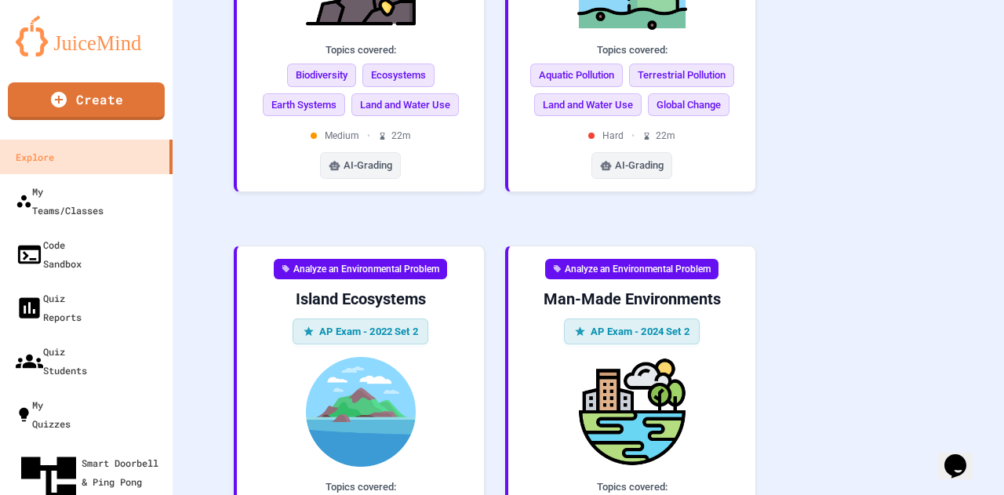
scroll to position [2117, 0]
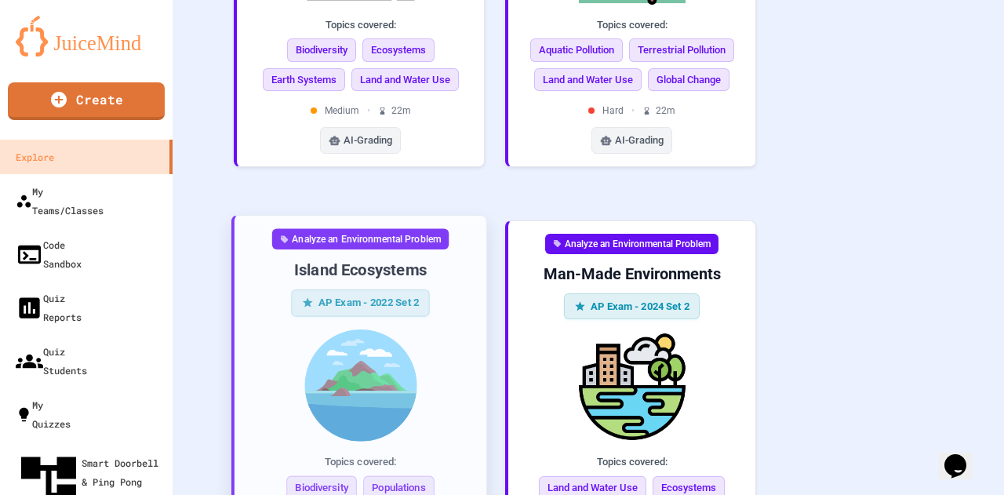
click at [371, 329] on img at bounding box center [360, 385] width 227 height 112
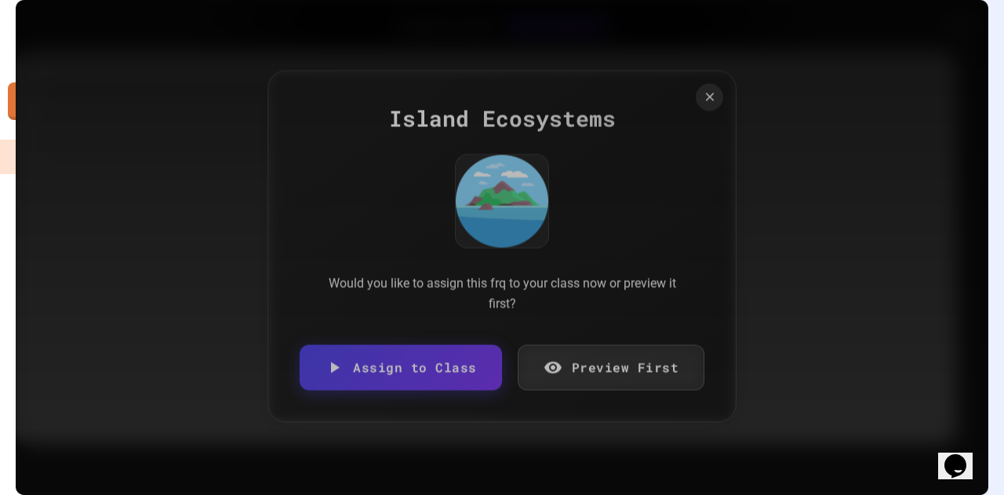
click at [599, 382] on link "Preview First" at bounding box center [611, 367] width 187 height 45
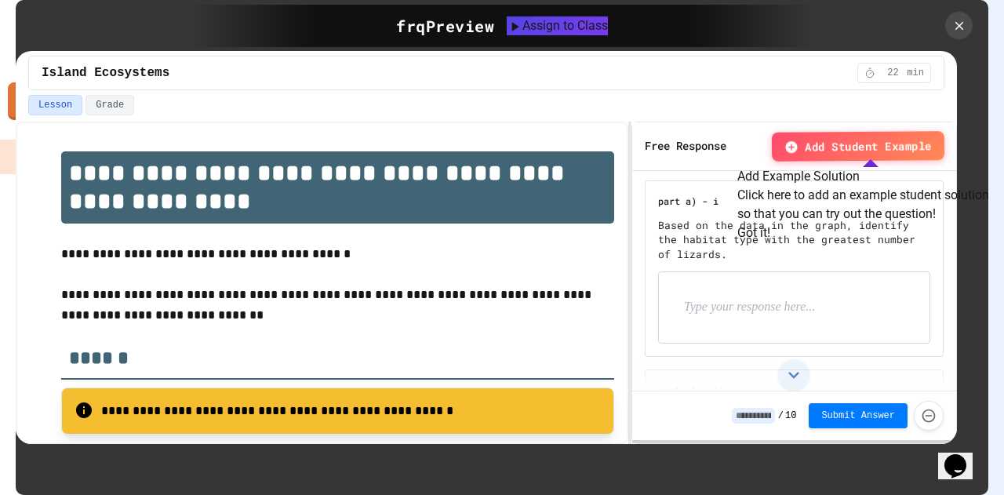
click at [770, 242] on button "Got it!" at bounding box center [753, 232] width 33 height 19
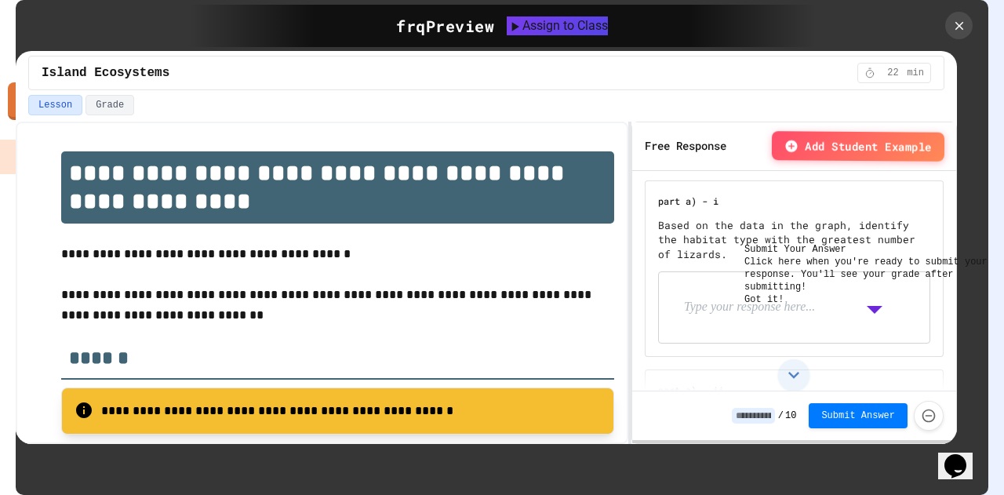
click at [783, 306] on button "Got it!" at bounding box center [763, 299] width 39 height 13
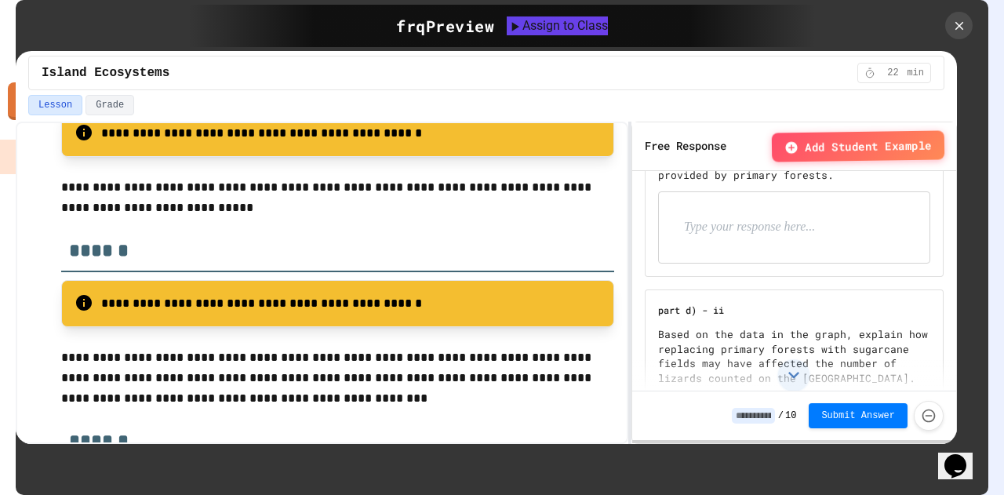
scroll to position [982, 0]
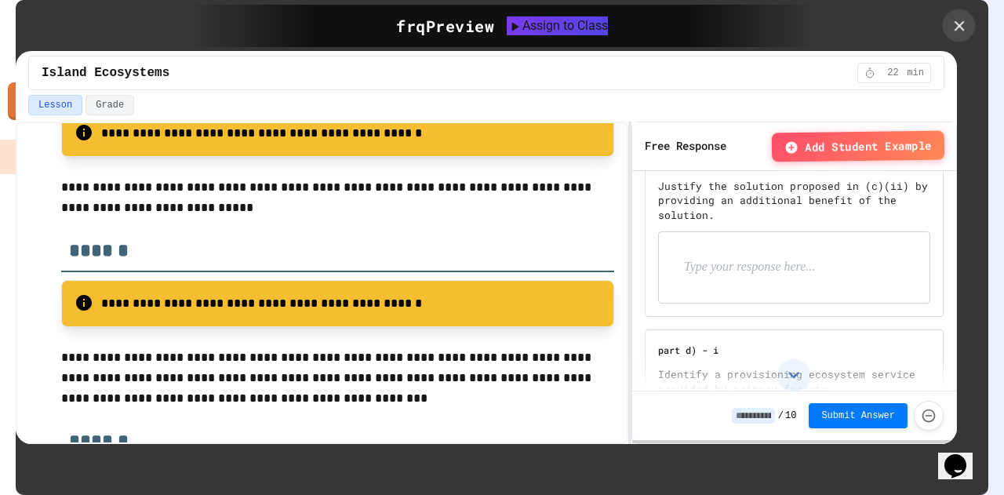
click at [964, 33] on icon at bounding box center [958, 25] width 17 height 17
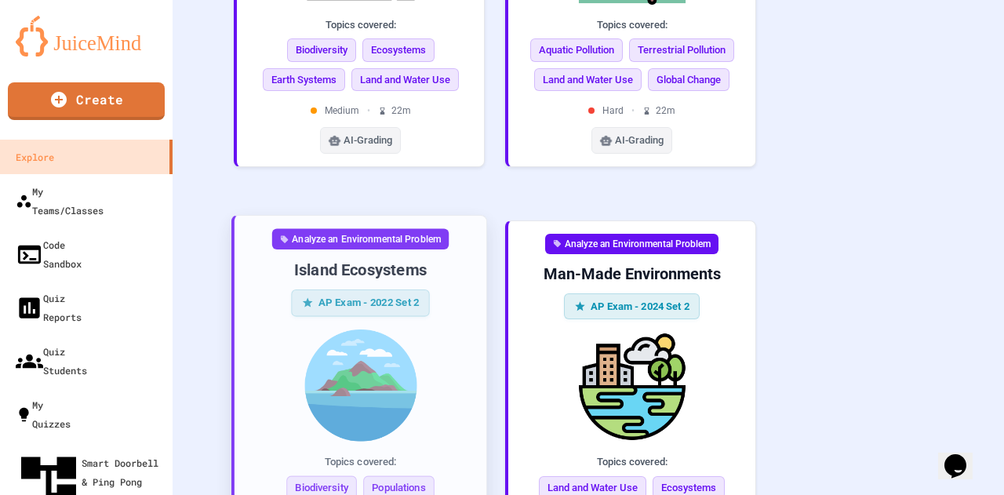
click at [390, 259] on div "Island Ecosystems" at bounding box center [360, 269] width 227 height 21
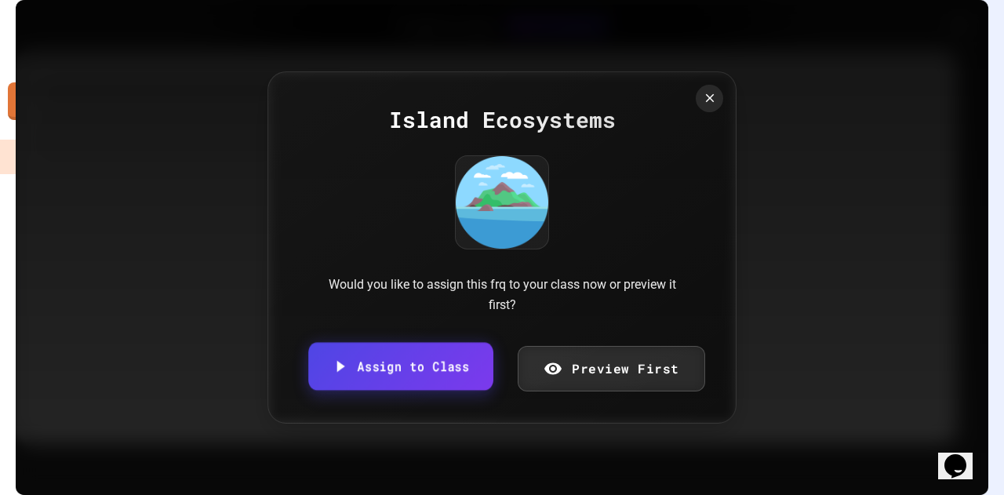
click at [438, 387] on link "Assign to Class" at bounding box center [400, 367] width 184 height 48
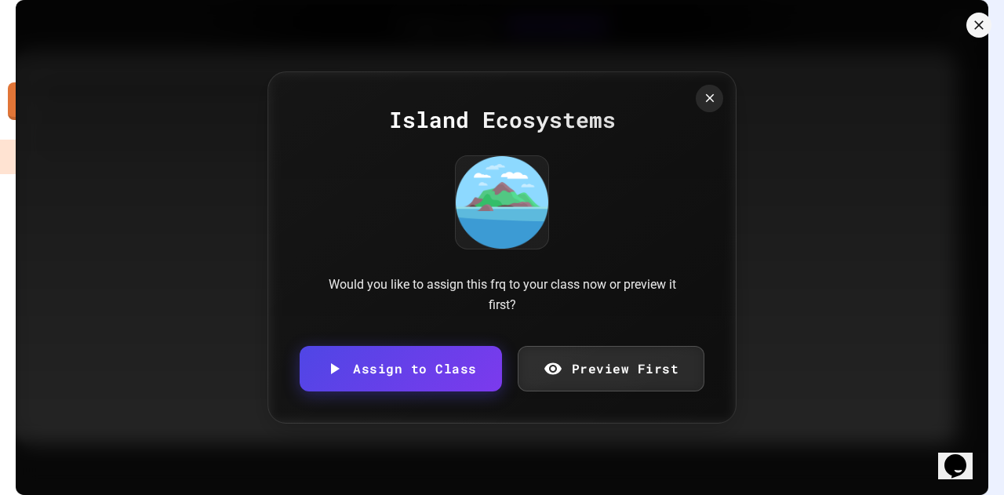
click at [438, 289] on body "We are updating our servers at 7PM EST [DATE]. [PERSON_NAME] should continue to…" at bounding box center [502, 247] width 1004 height 495
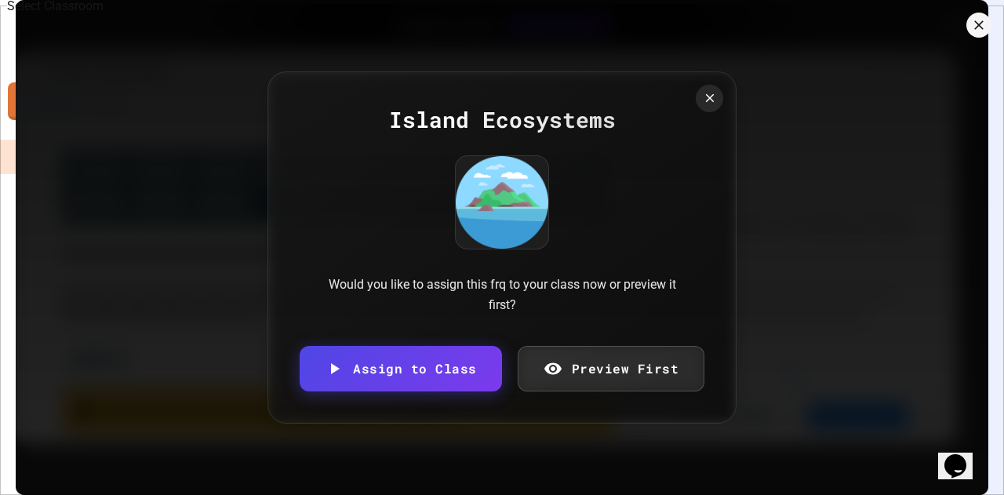
type input "**********"
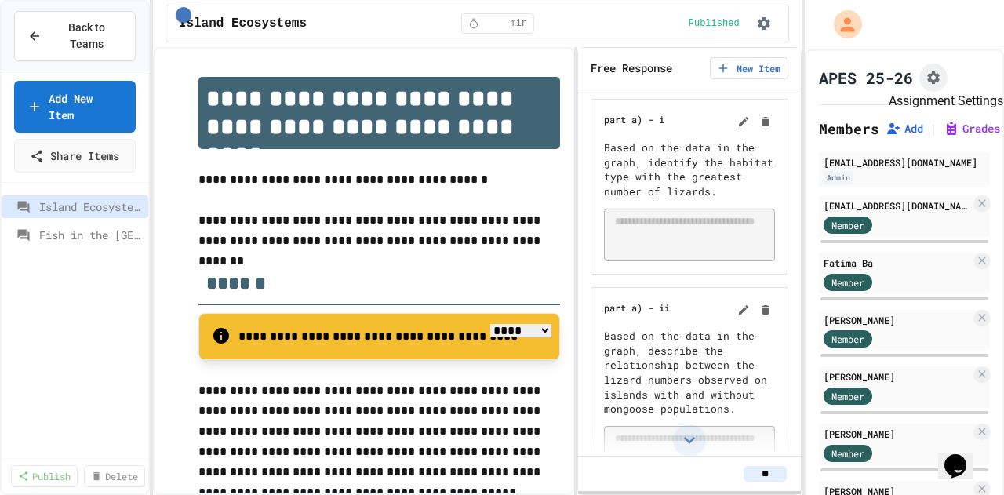
click at [927, 82] on icon "Assignment Settings" at bounding box center [933, 78] width 16 height 16
click at [768, 20] on icon "button" at bounding box center [763, 23] width 13 height 13
click at [768, 494] on div at bounding box center [502, 496] width 1004 height 0
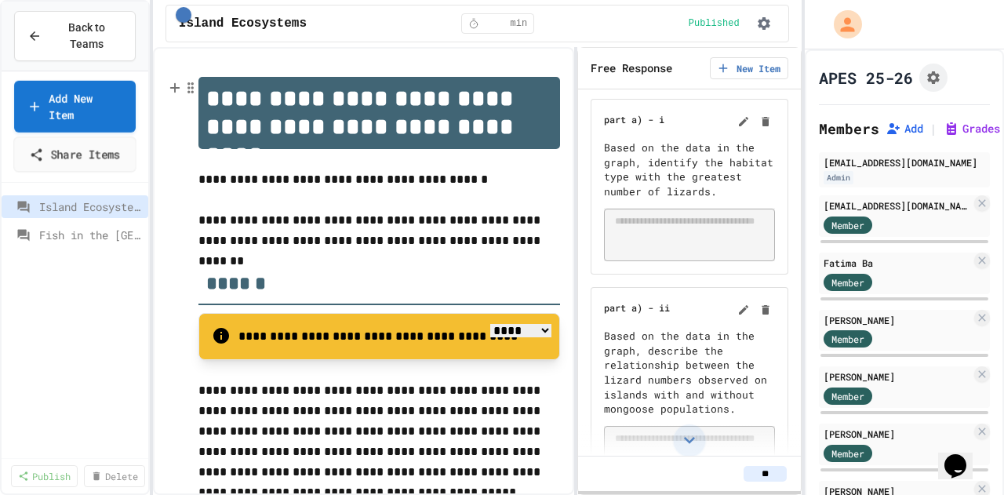
click at [93, 136] on link "Share Items" at bounding box center [74, 153] width 122 height 35
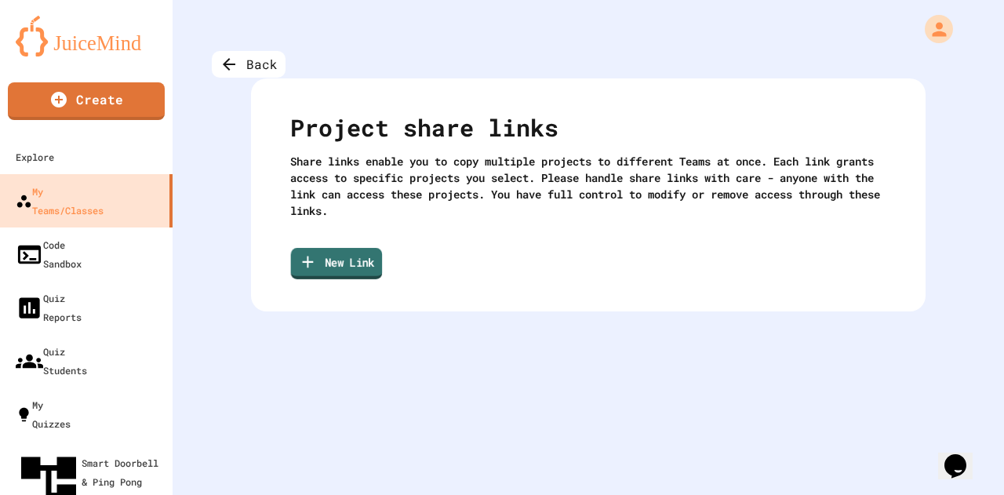
click at [316, 267] on icon at bounding box center [308, 262] width 19 height 20
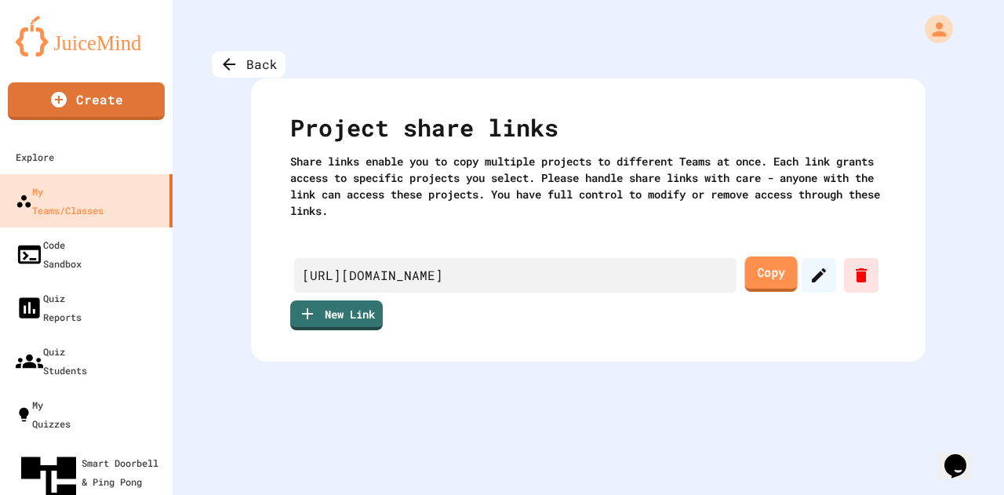
click at [765, 273] on link "Copy" at bounding box center [770, 273] width 53 height 35
